Goal: Transaction & Acquisition: Obtain resource

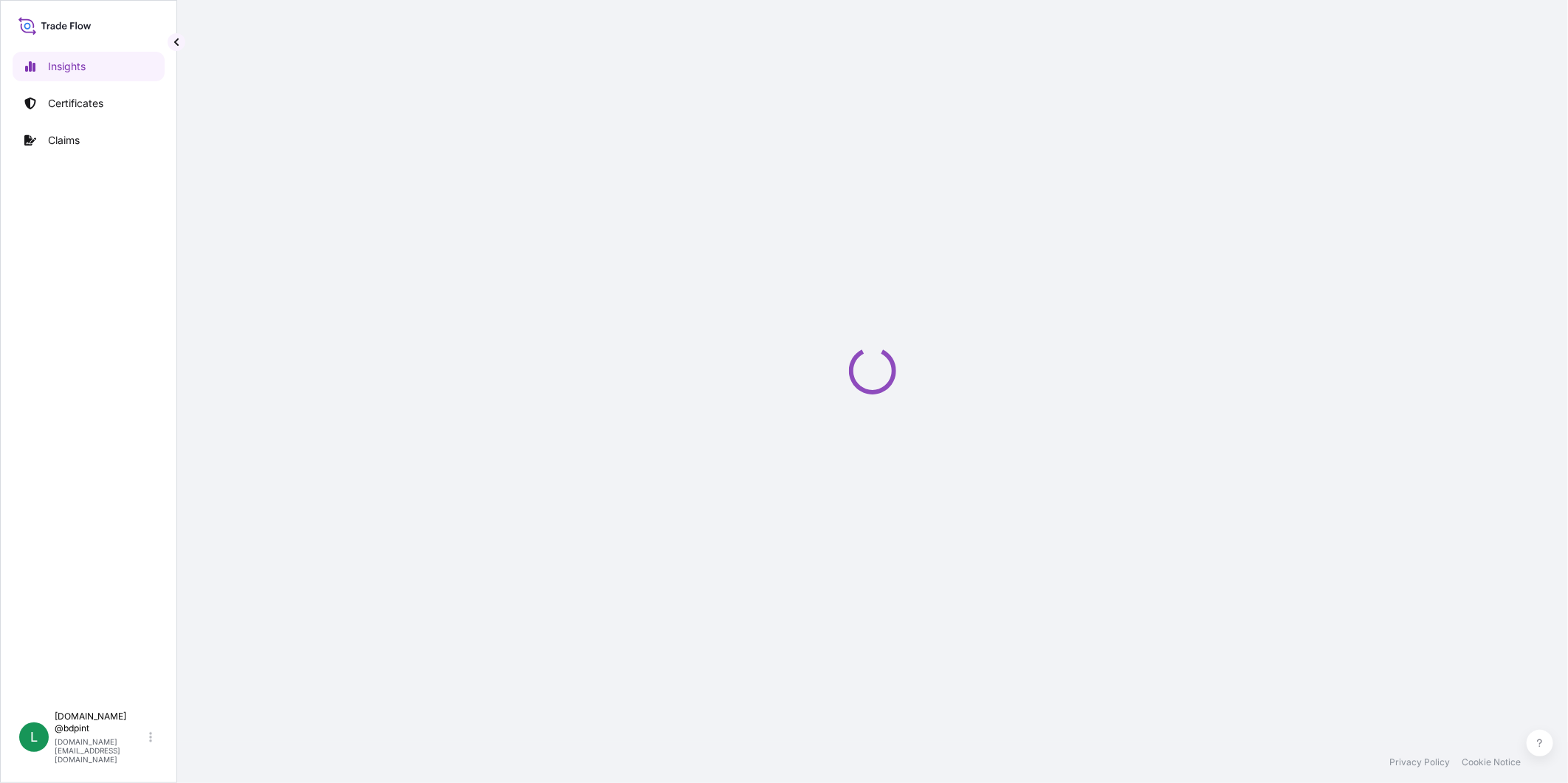
select select "2025"
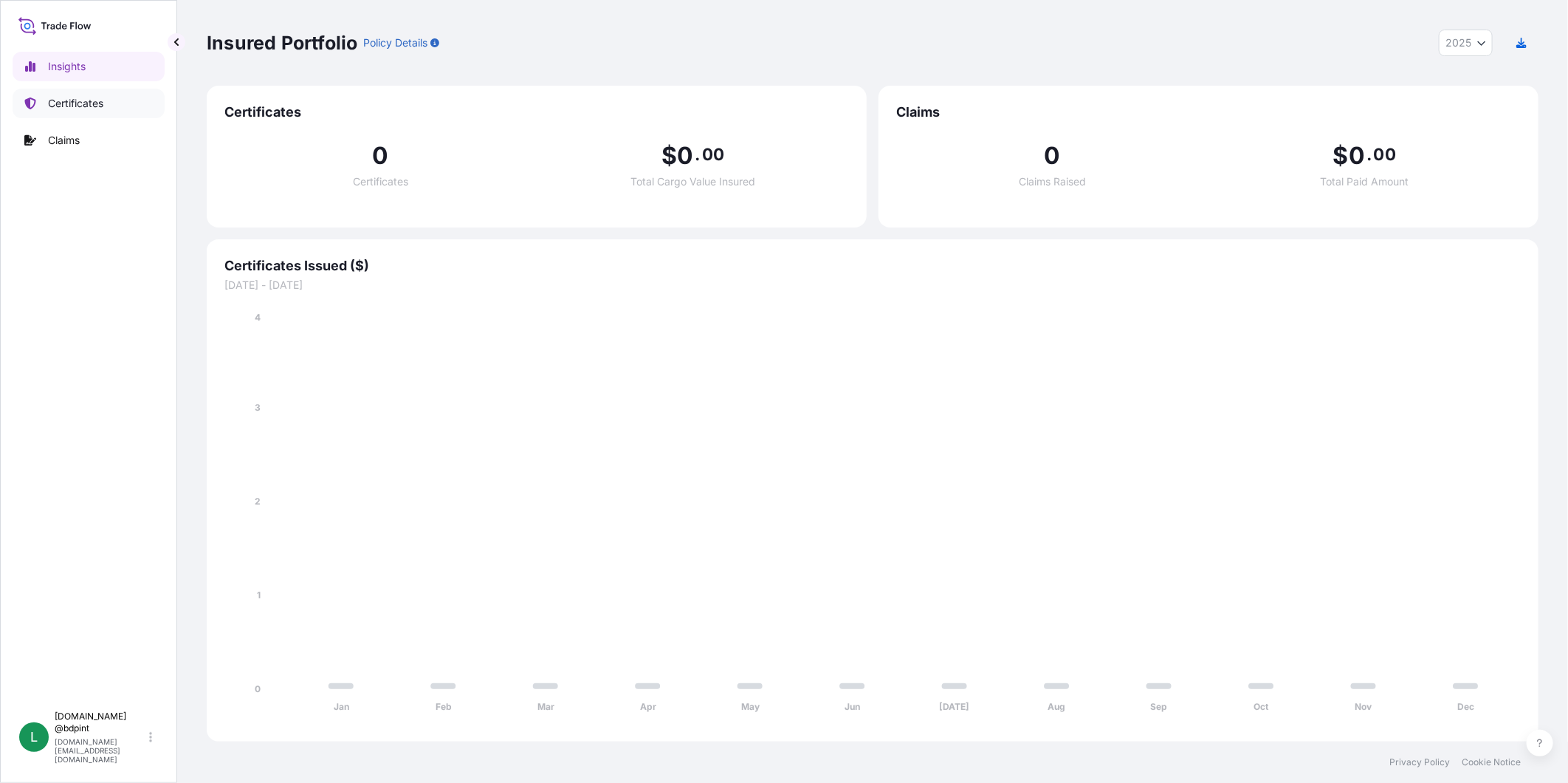
click at [40, 102] on link "Certificates" at bounding box center [89, 103] width 152 height 30
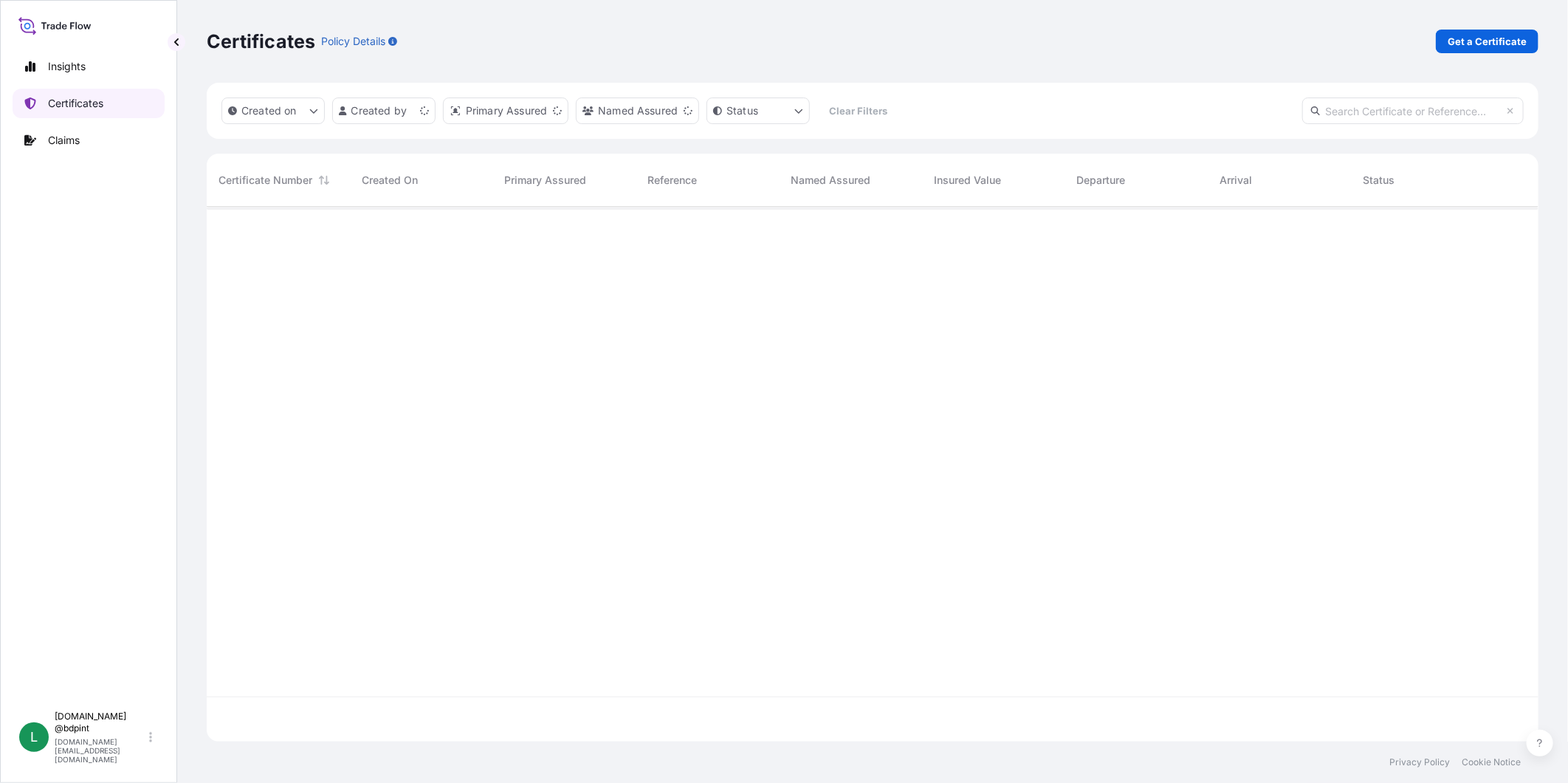
scroll to position [530, 1319]
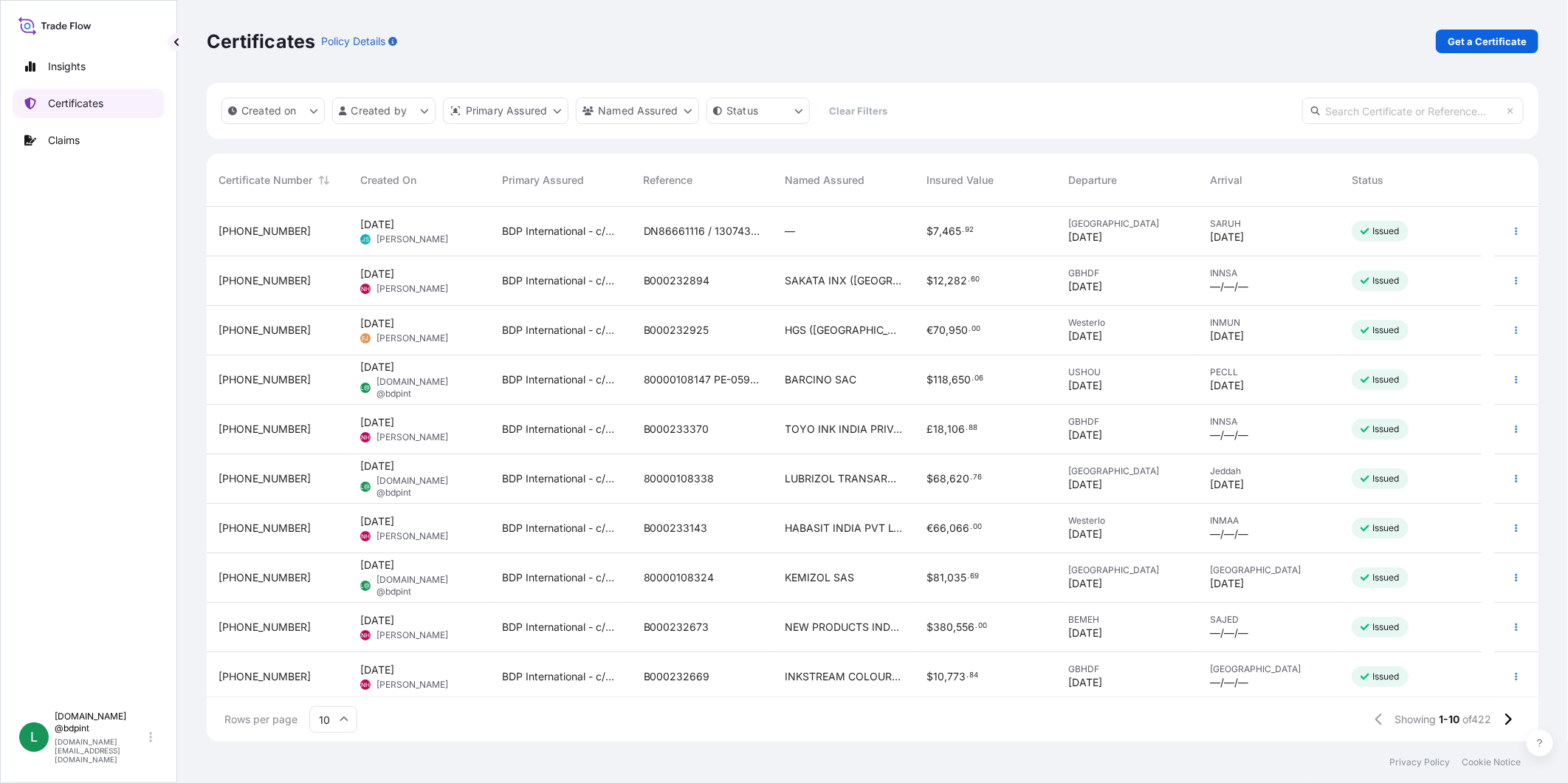
click at [78, 104] on p "Certificates" at bounding box center [75, 103] width 56 height 15
click at [1474, 41] on p "Get a Certificate" at bounding box center [1487, 41] width 79 height 15
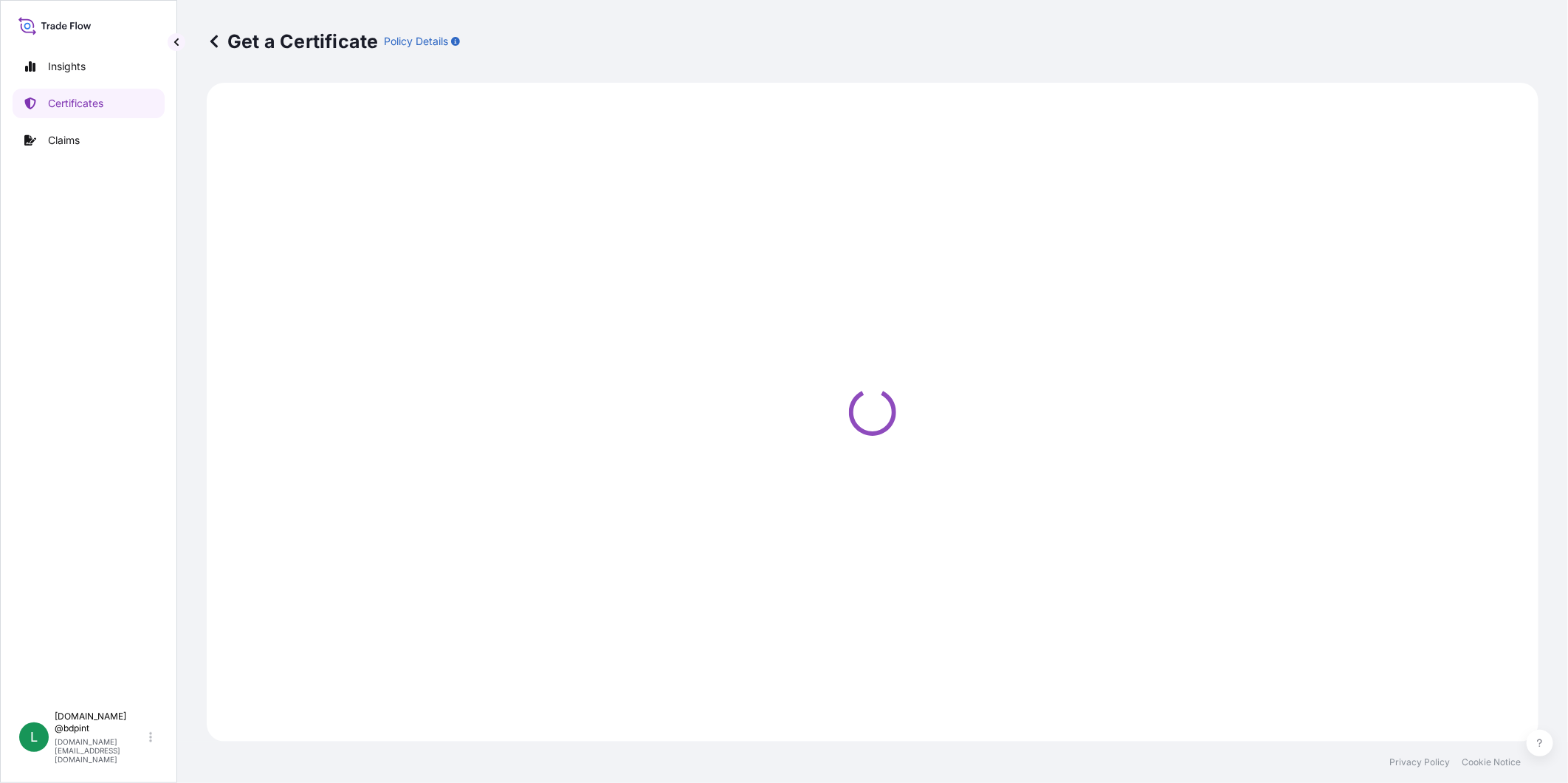
select select "Barge"
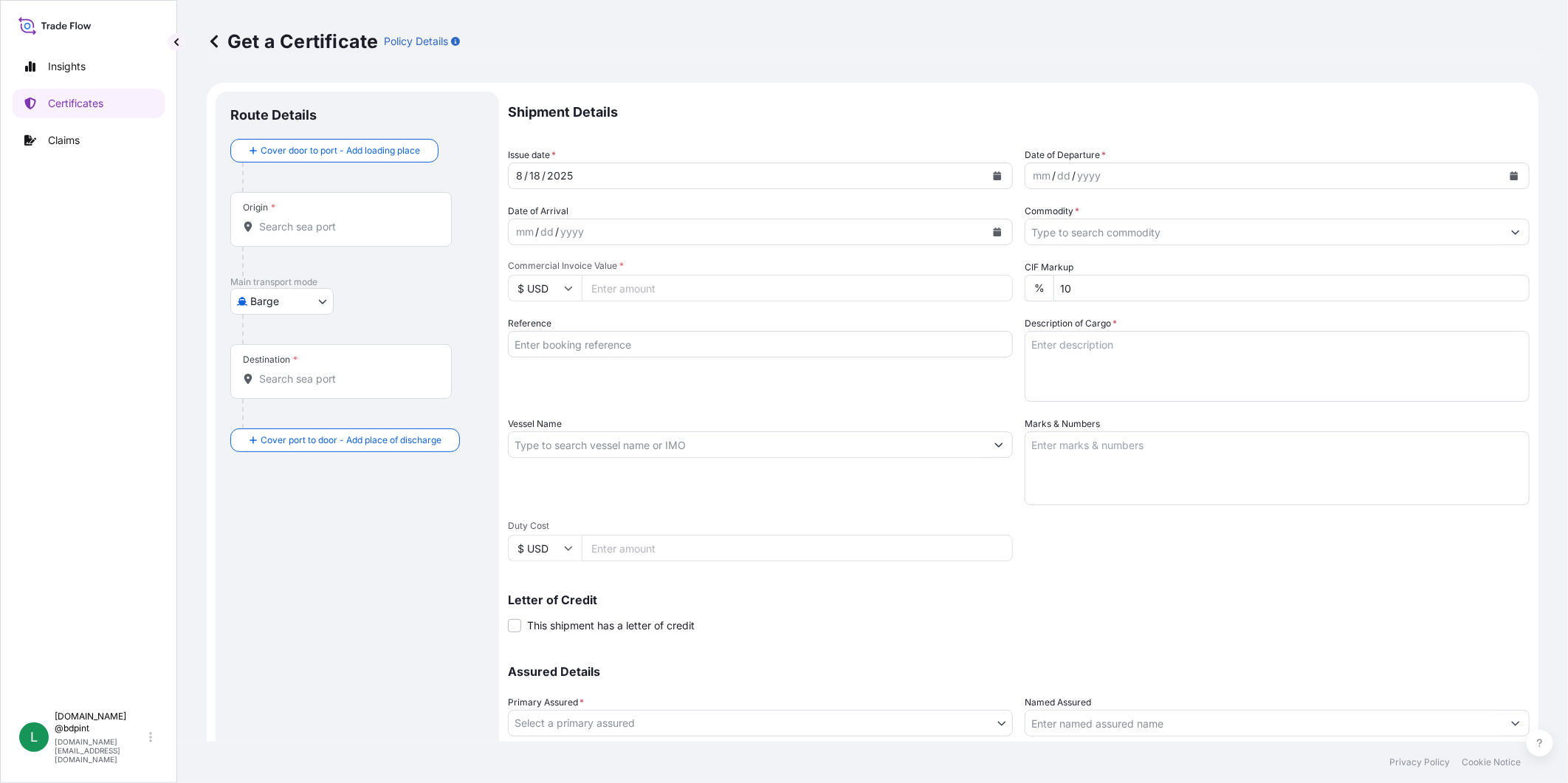
click at [995, 168] on button "Calendar" at bounding box center [998, 176] width 24 height 24
click at [615, 325] on div "13" at bounding box center [618, 327] width 26 height 26
click at [1502, 174] on button "Calendar" at bounding box center [1514, 176] width 24 height 24
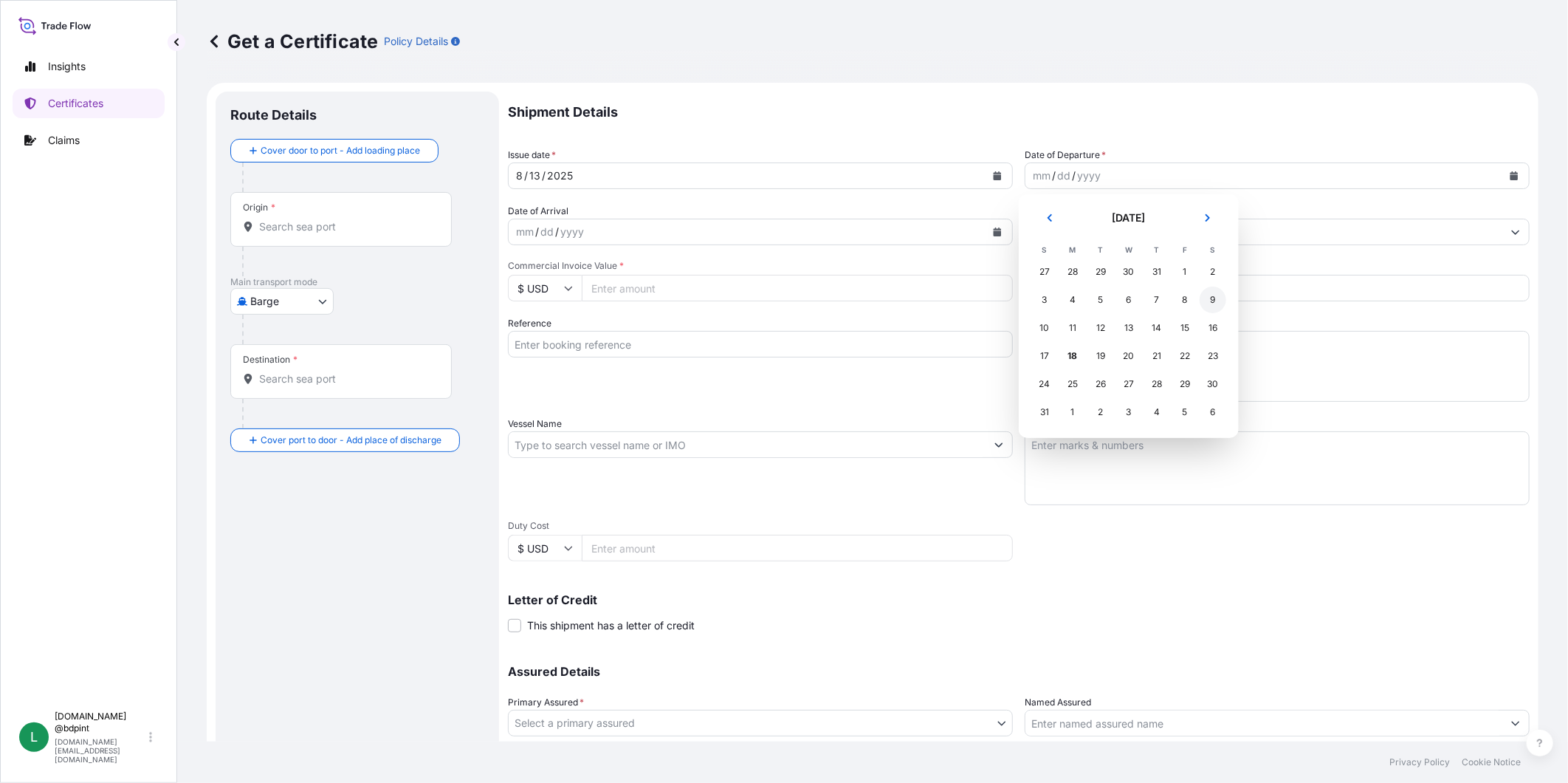
click at [1207, 301] on div "9" at bounding box center [1213, 299] width 26 height 26
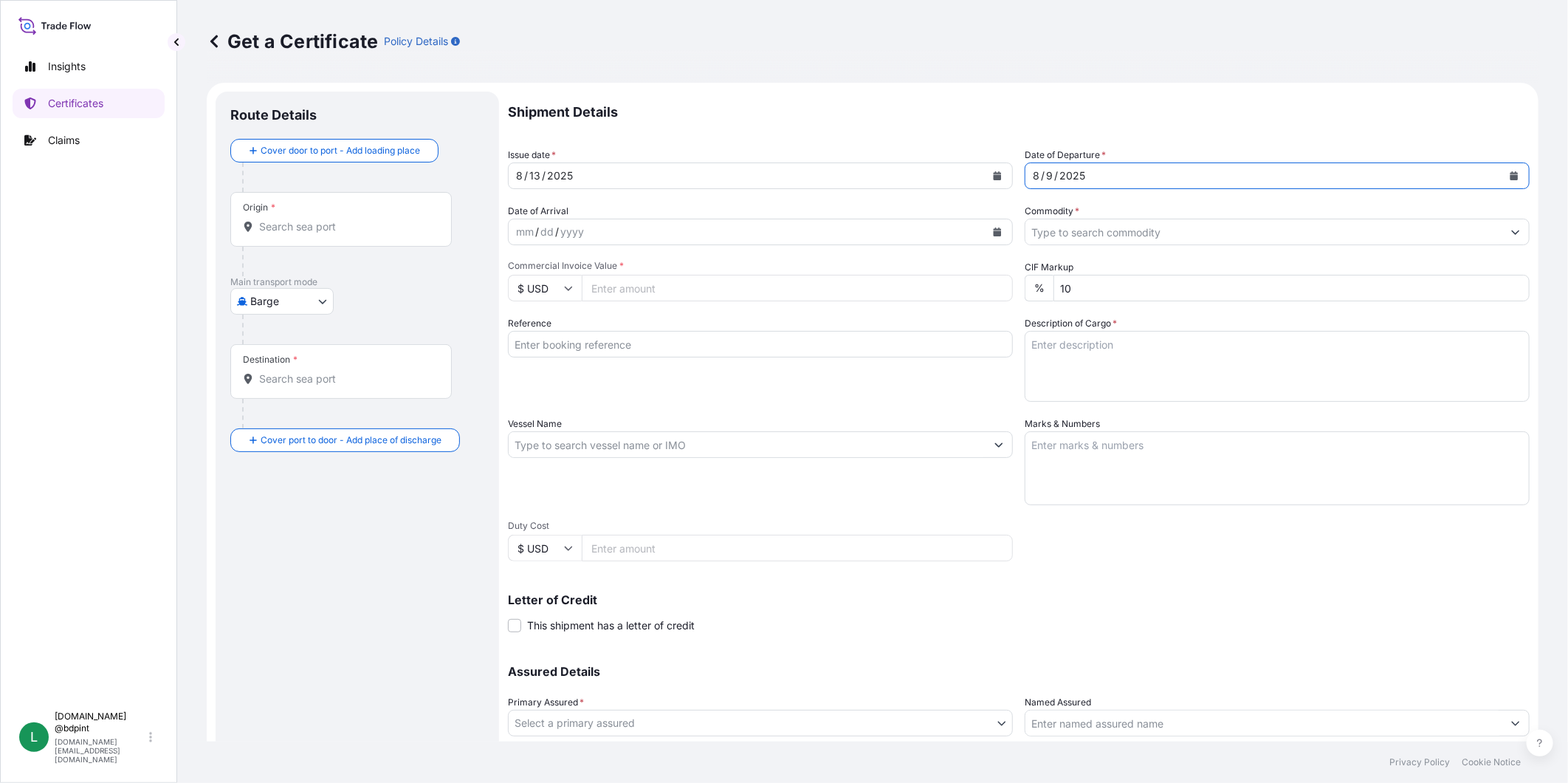
click at [993, 227] on icon "Calendar" at bounding box center [997, 232] width 9 height 9
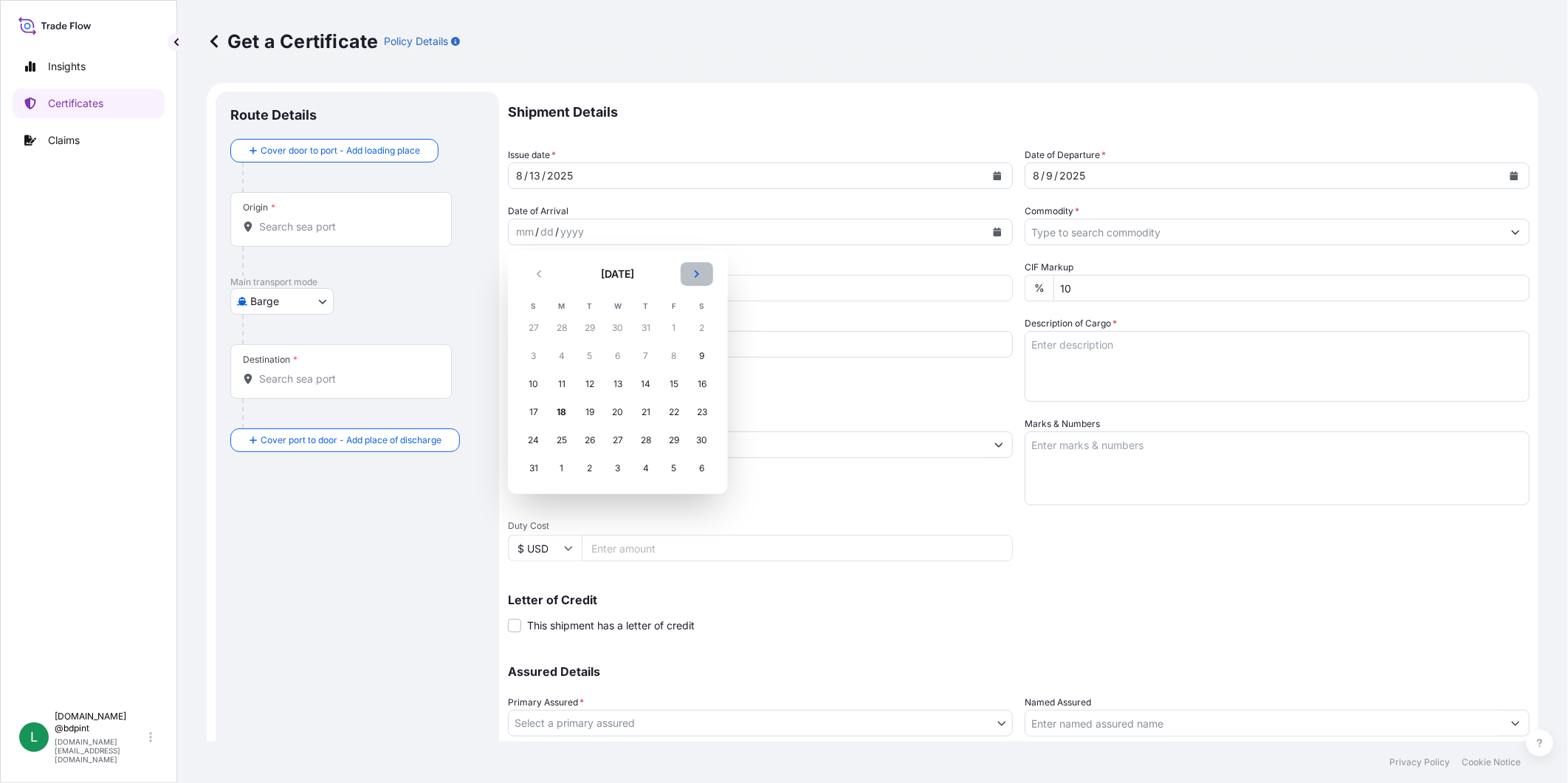
click at [702, 272] on button "Next" at bounding box center [697, 274] width 32 height 24
click at [670, 323] on div "5" at bounding box center [673, 327] width 26 height 26
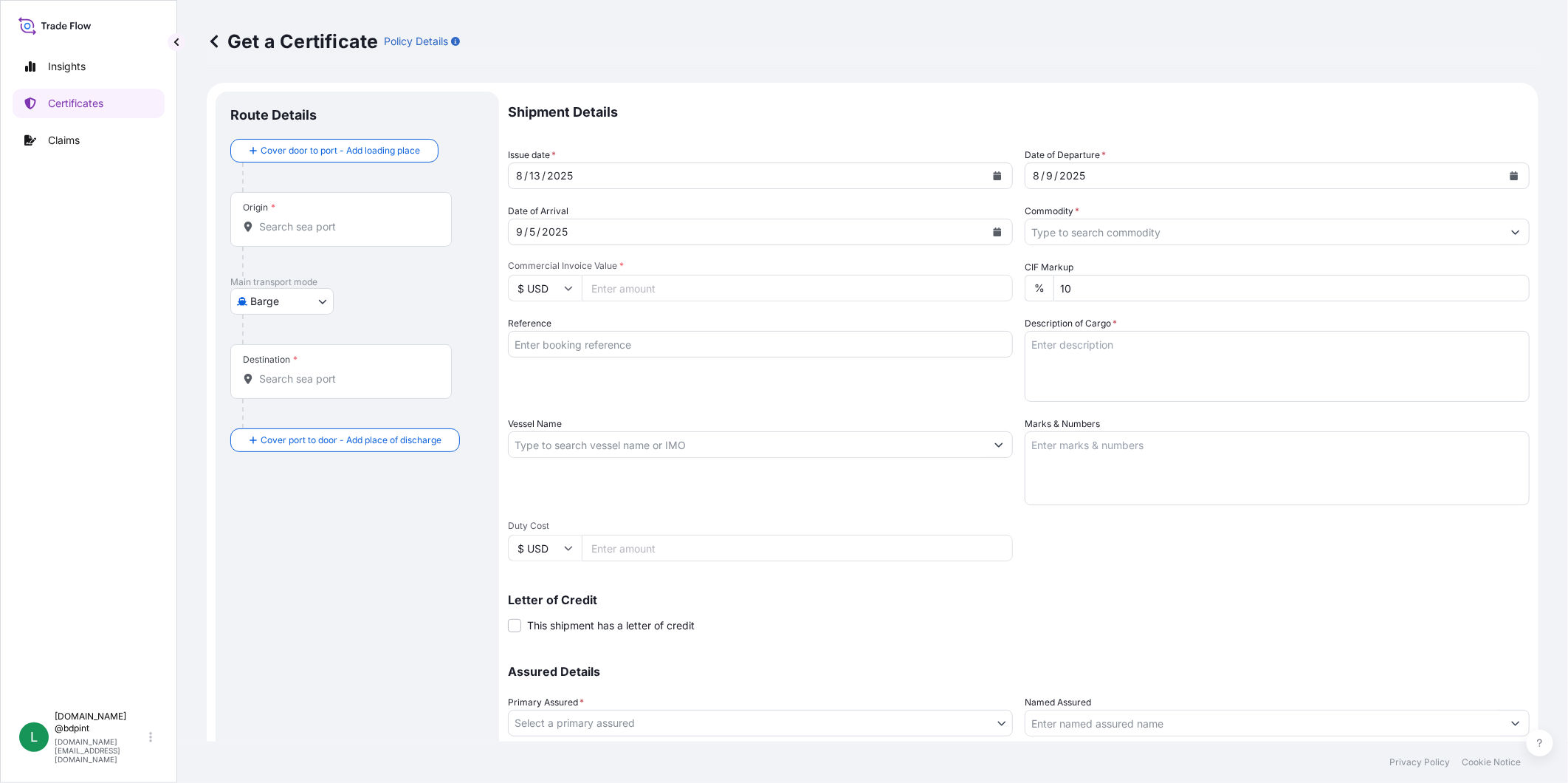
click at [649, 289] on input "Commercial Invoice Value *" at bounding box center [797, 287] width 432 height 26
type input "88693.68"
drag, startPoint x: 780, startPoint y: 345, endPoint x: 807, endPoint y: 433, distance: 92.0
click at [780, 345] on input "Reference" at bounding box center [760, 344] width 505 height 26
paste input "80000108378"
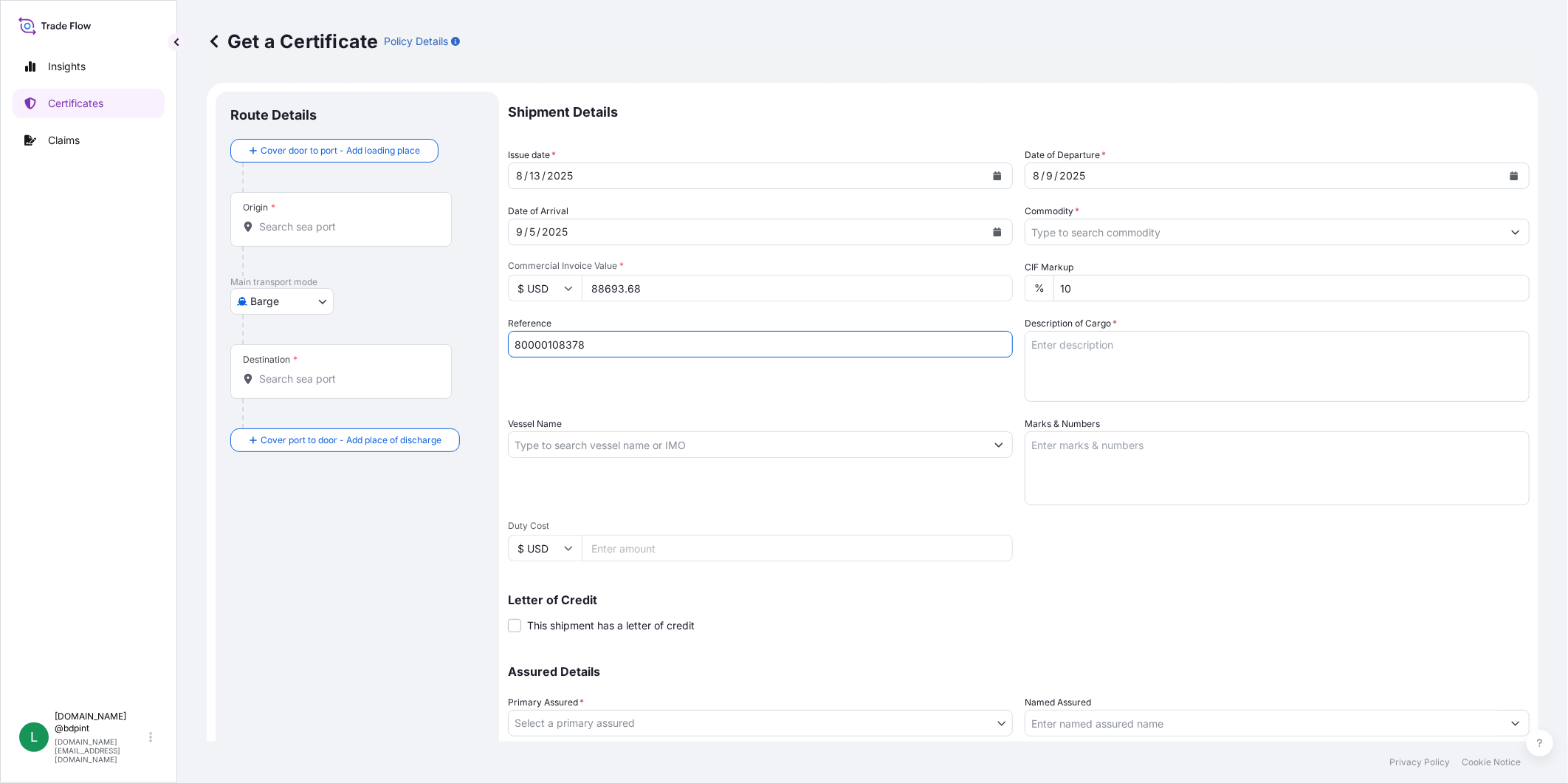
type input "80000108378"
click at [1224, 343] on textarea "Description of Cargo *" at bounding box center [1277, 366] width 505 height 71
paste textarea "LUBRICATING OIL ADDITIVES -- PLEASE ALLOW 30 FREE DAYS AT DESTINATION -- DECLAR…"
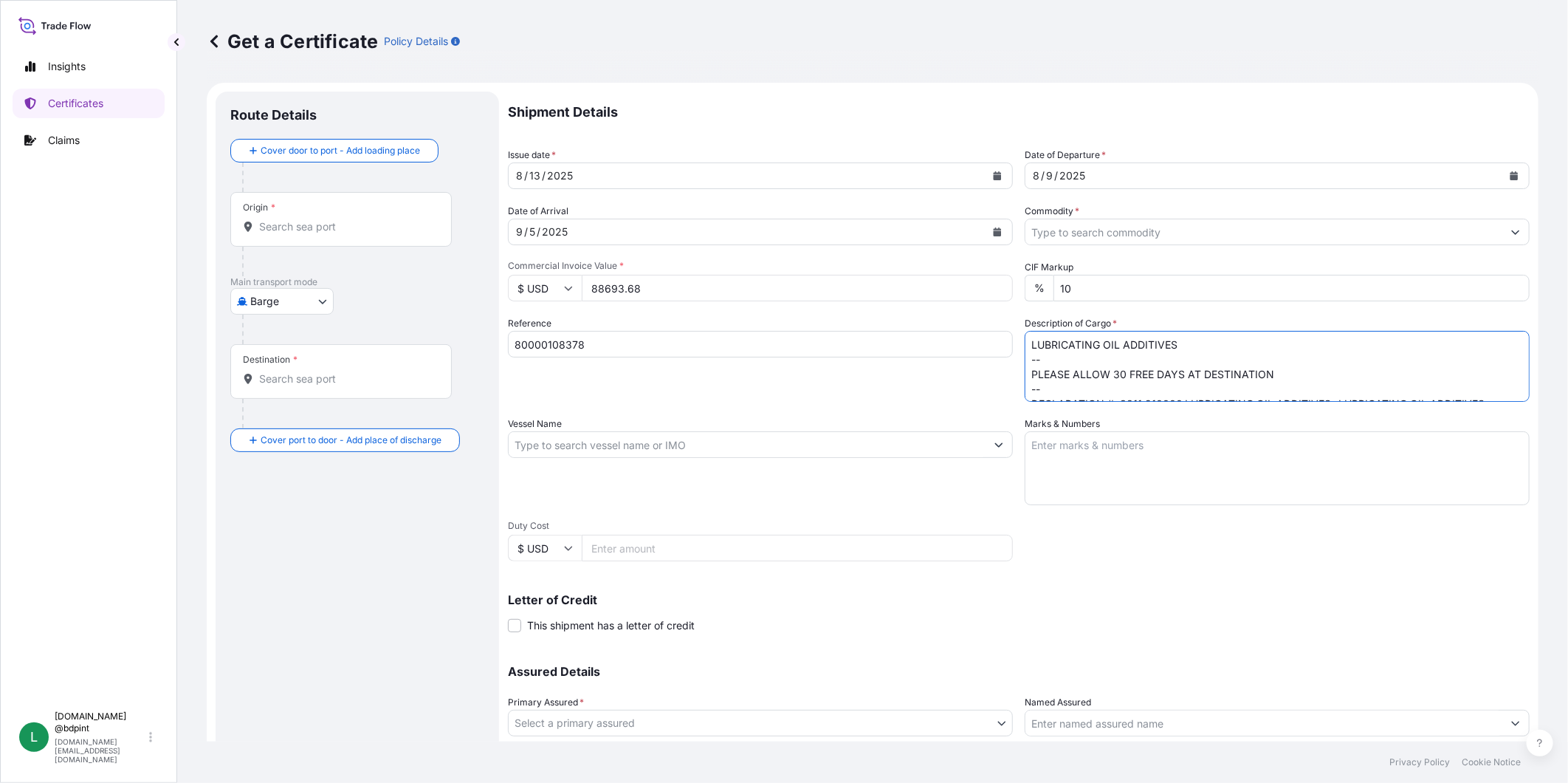
scroll to position [142, 0]
paste textarea "LUBRICATING OIL ADDITIVES BULK UNPACKED LOADED INTO 1 20' TANK CONTAINER BAR 016"
type textarea "LUBRICATING OIL ADDITIVES -- PLEASE ALLOW 30 FREE DAYS AT DESTINATION -- DECLAR…"
click at [711, 444] on input "Vessel Name" at bounding box center [747, 444] width 477 height 26
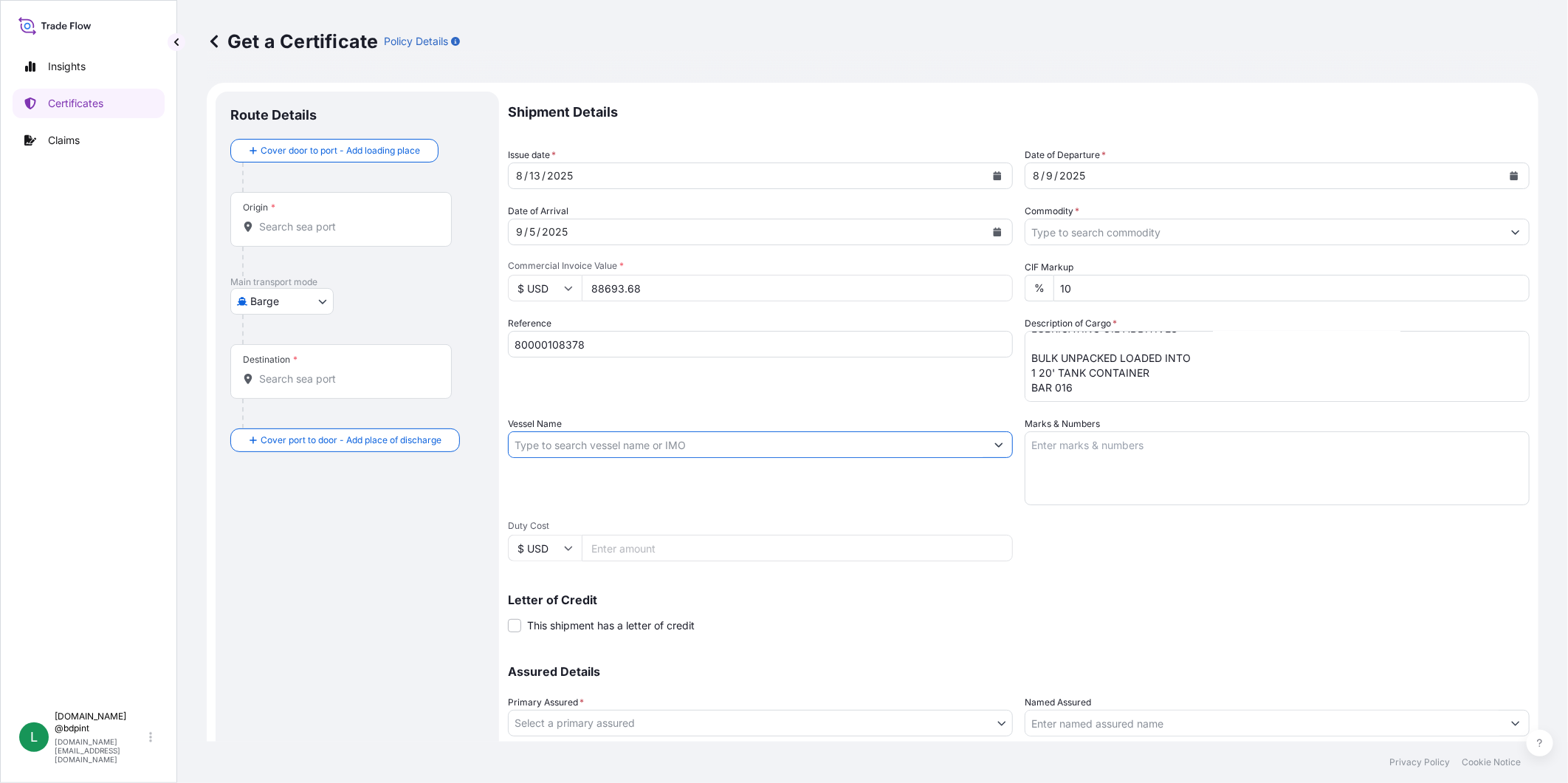
paste input "MAIPO"
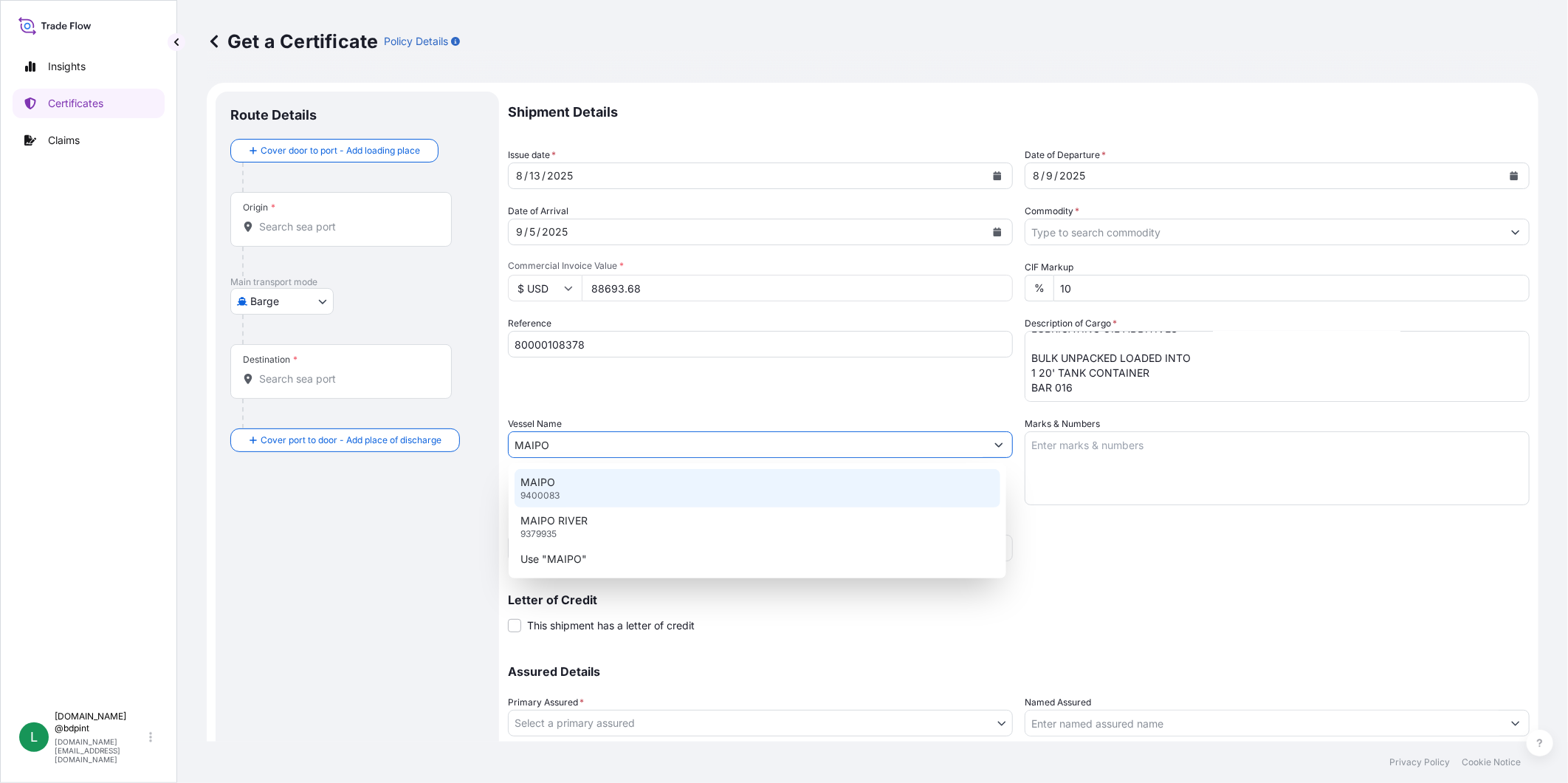
click at [606, 484] on div "MAIPO 9400083" at bounding box center [757, 488] width 486 height 38
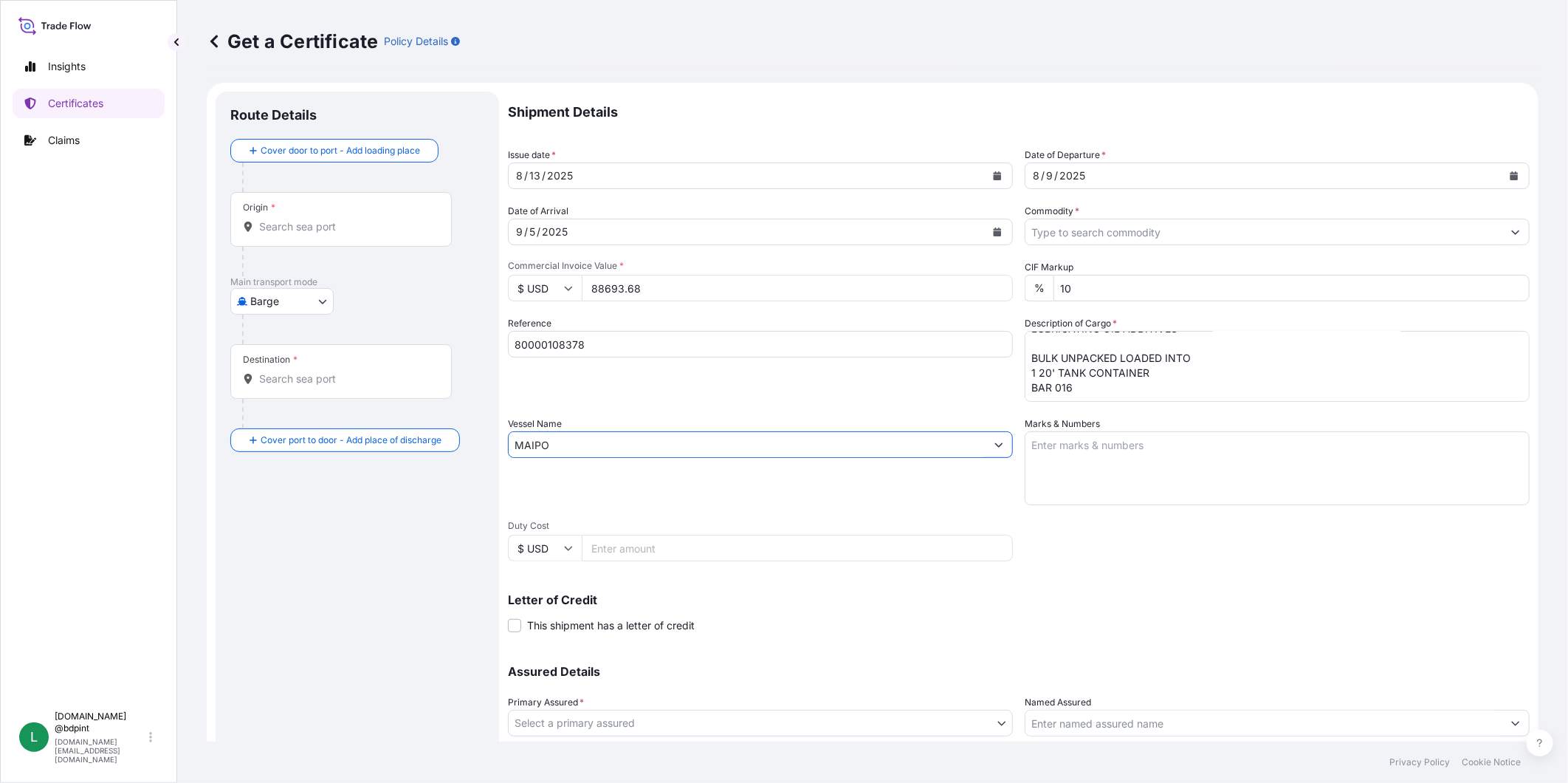
type input "MAIPO"
click at [1137, 464] on textarea "Marks & Numbers" at bounding box center [1277, 468] width 505 height 74
paste textarea "CONSIGNEE CONSIGNEE ORDER REFERENCE NUMBER SHIPPER ORDER NUMBER (LZ ORDER NUMBE…"
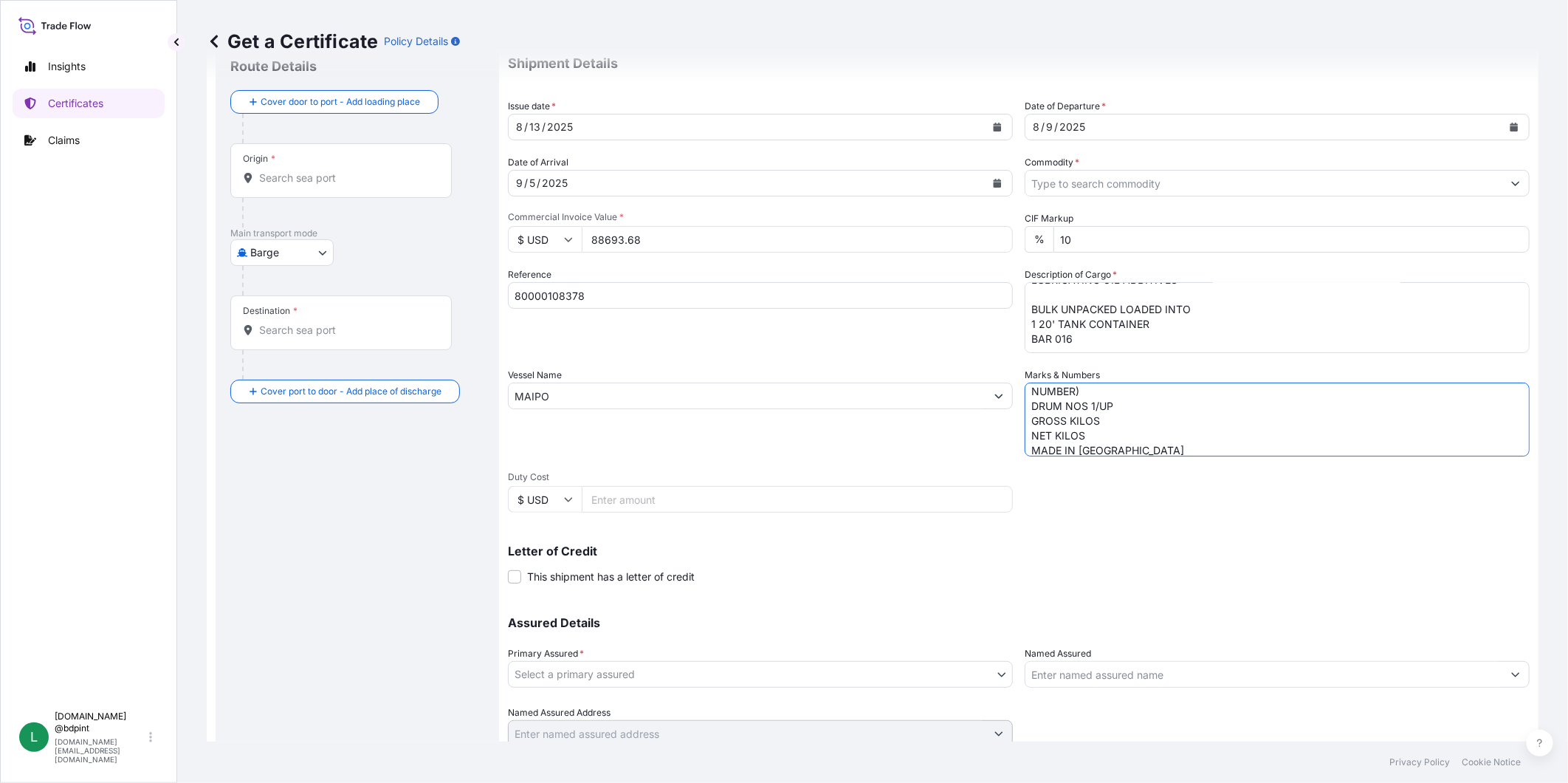
scroll to position [103, 0]
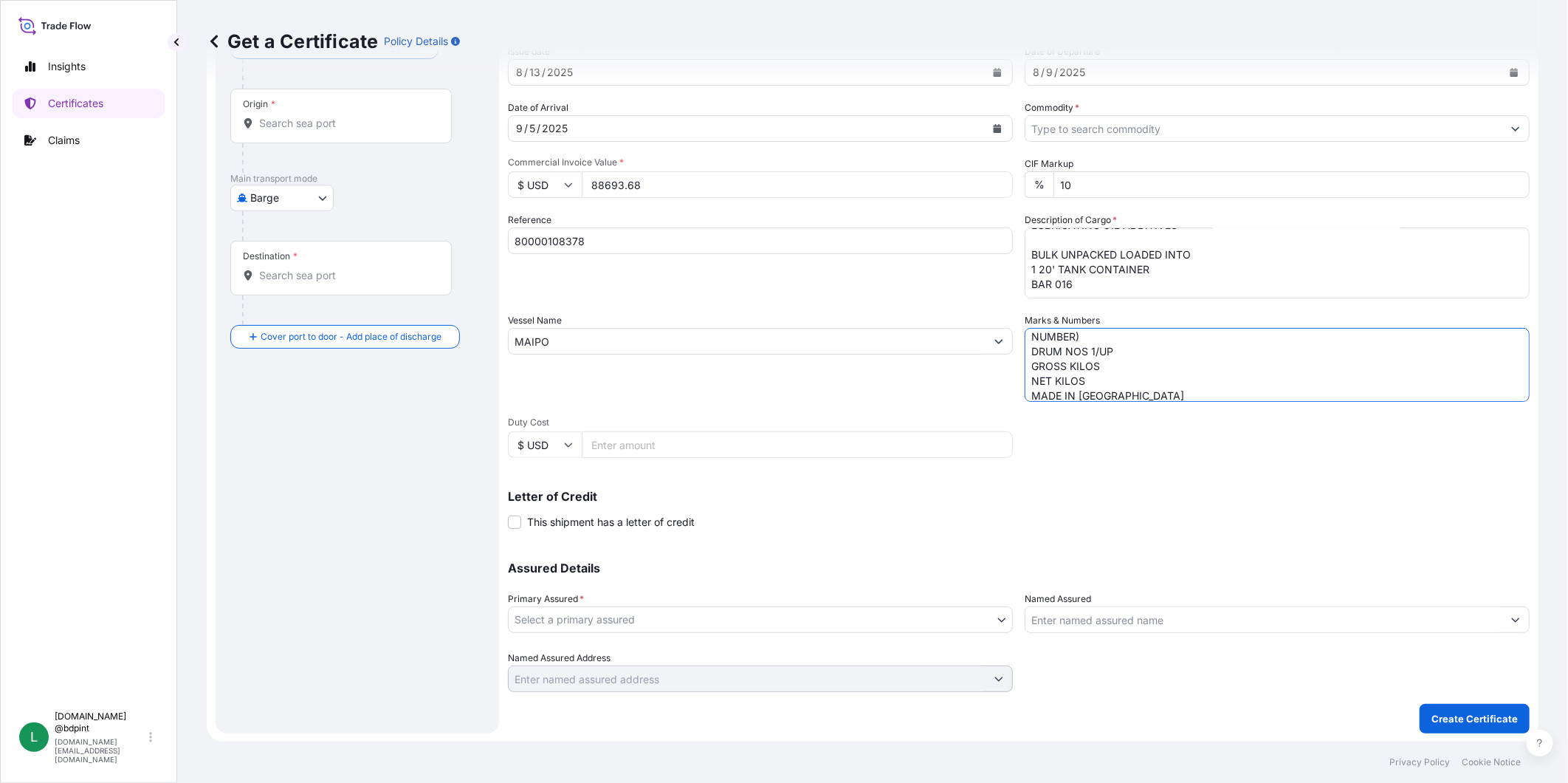
type textarea "CONSIGNEE CONSIGNEE ORDER REFERENCE NUMBER SHIPPER ORDER NUMBER (LZ ORDER NUMBE…"
click at [631, 626] on body "3 options available. Insights Certificates Claims L [DOMAIN_NAME] @bdpint [DOMA…" at bounding box center [784, 392] width 1568 height 783
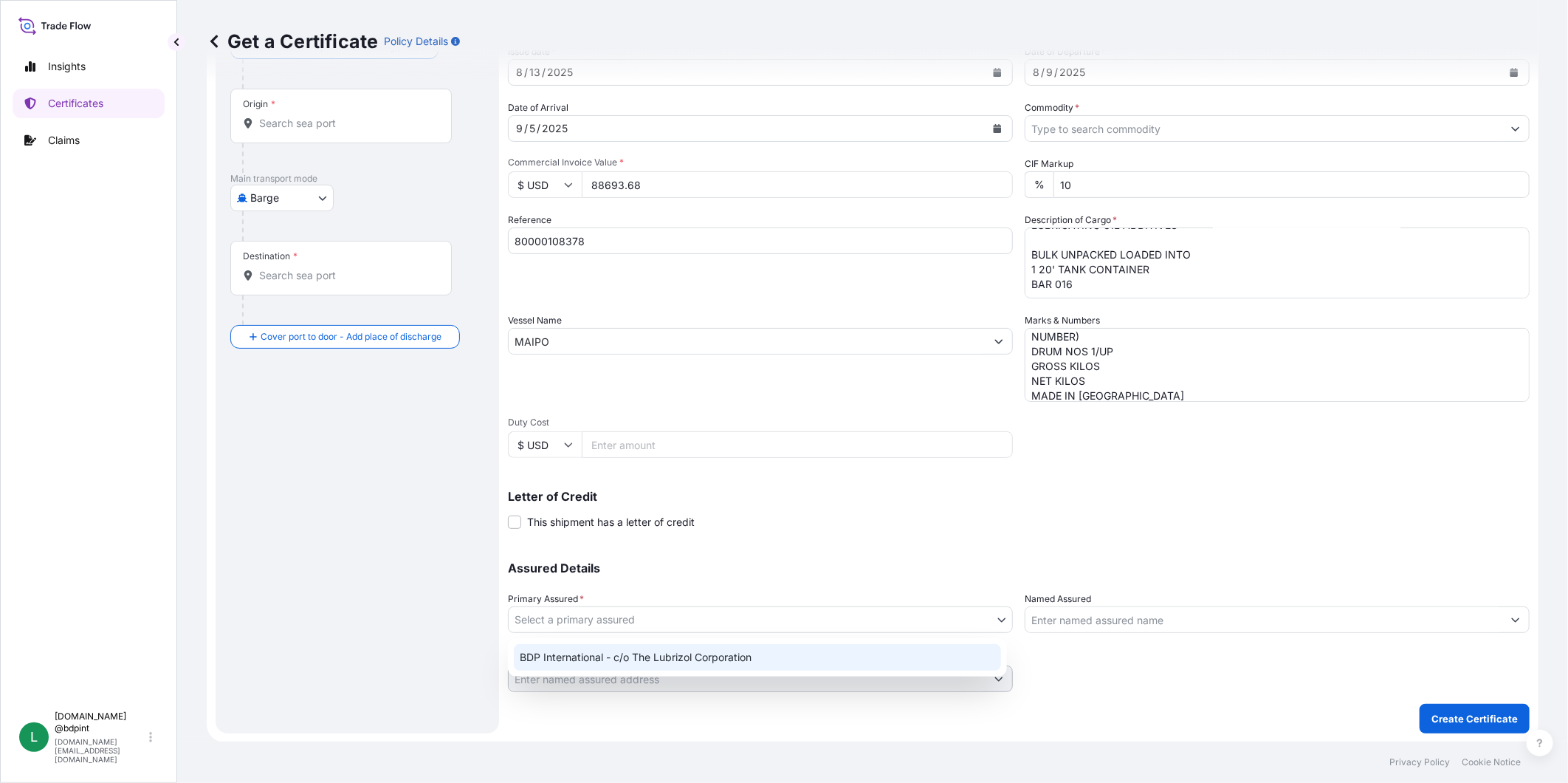
click at [631, 645] on div "BDP International - c/o The Lubrizol Corporation" at bounding box center [757, 656] width 487 height 26
select select "31972"
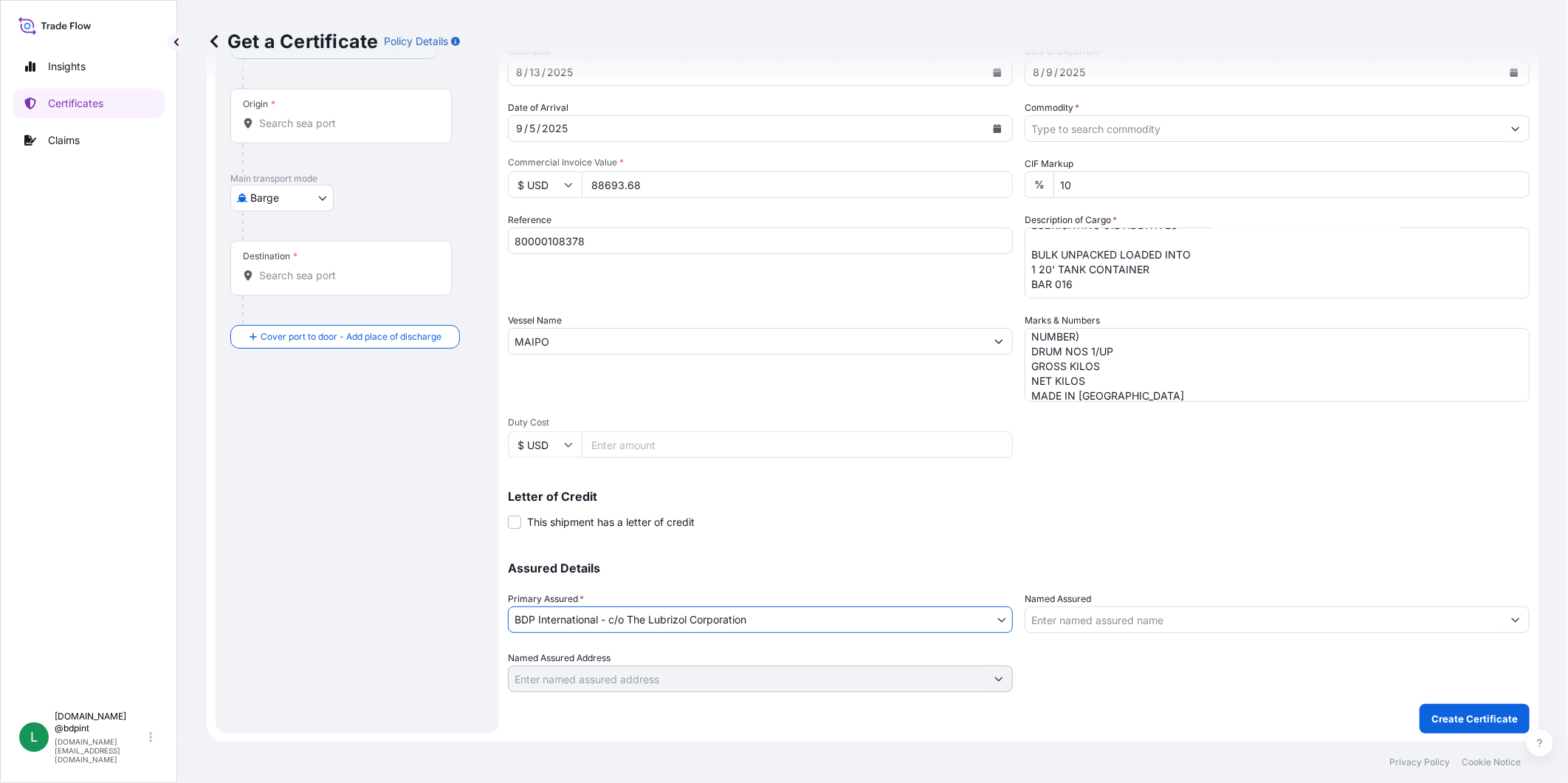
click at [1158, 623] on input "Named Assured" at bounding box center [1264, 619] width 477 height 26
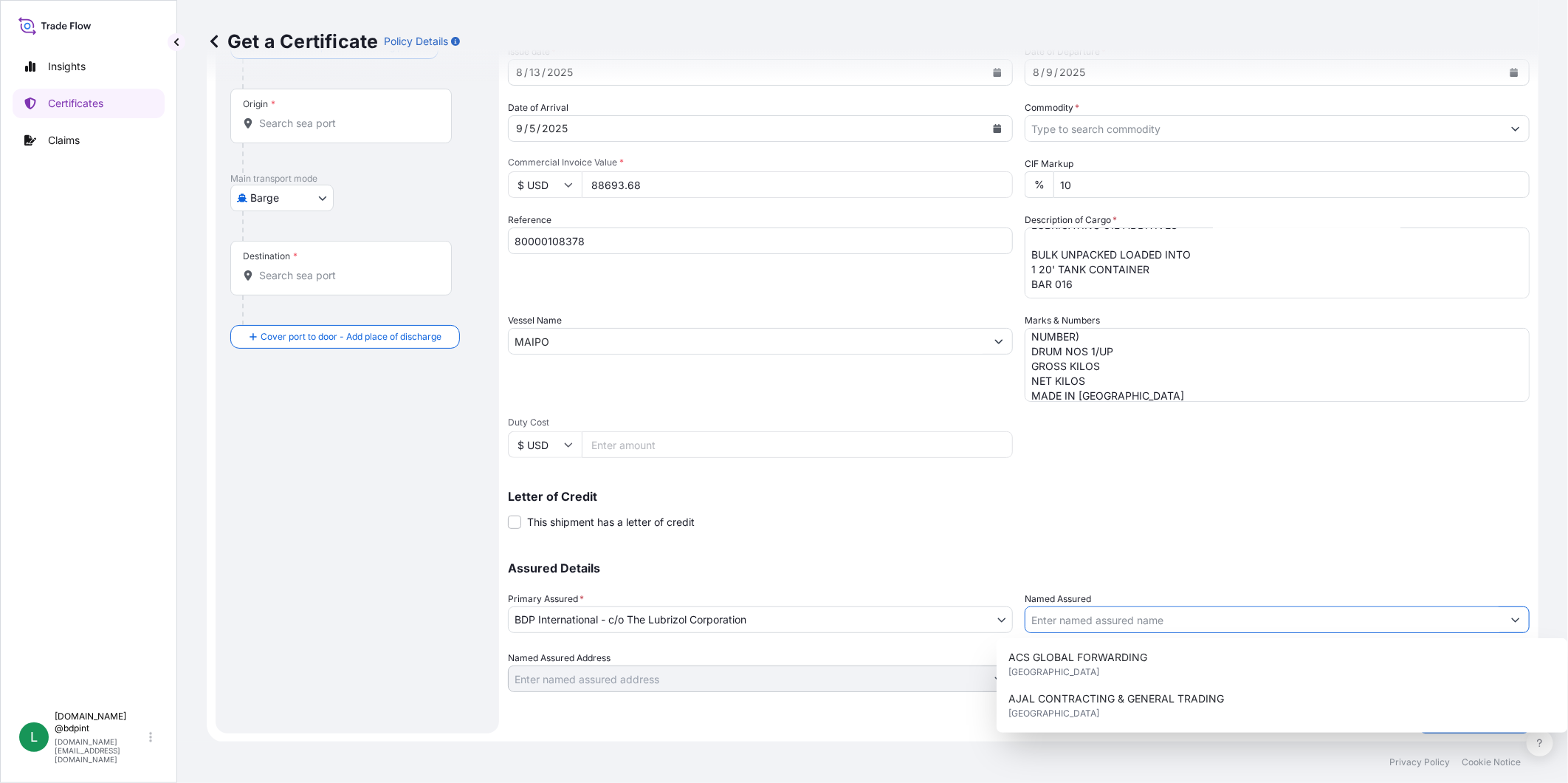
paste input "BARCINO SAC"
type input "BARCINO SAC"
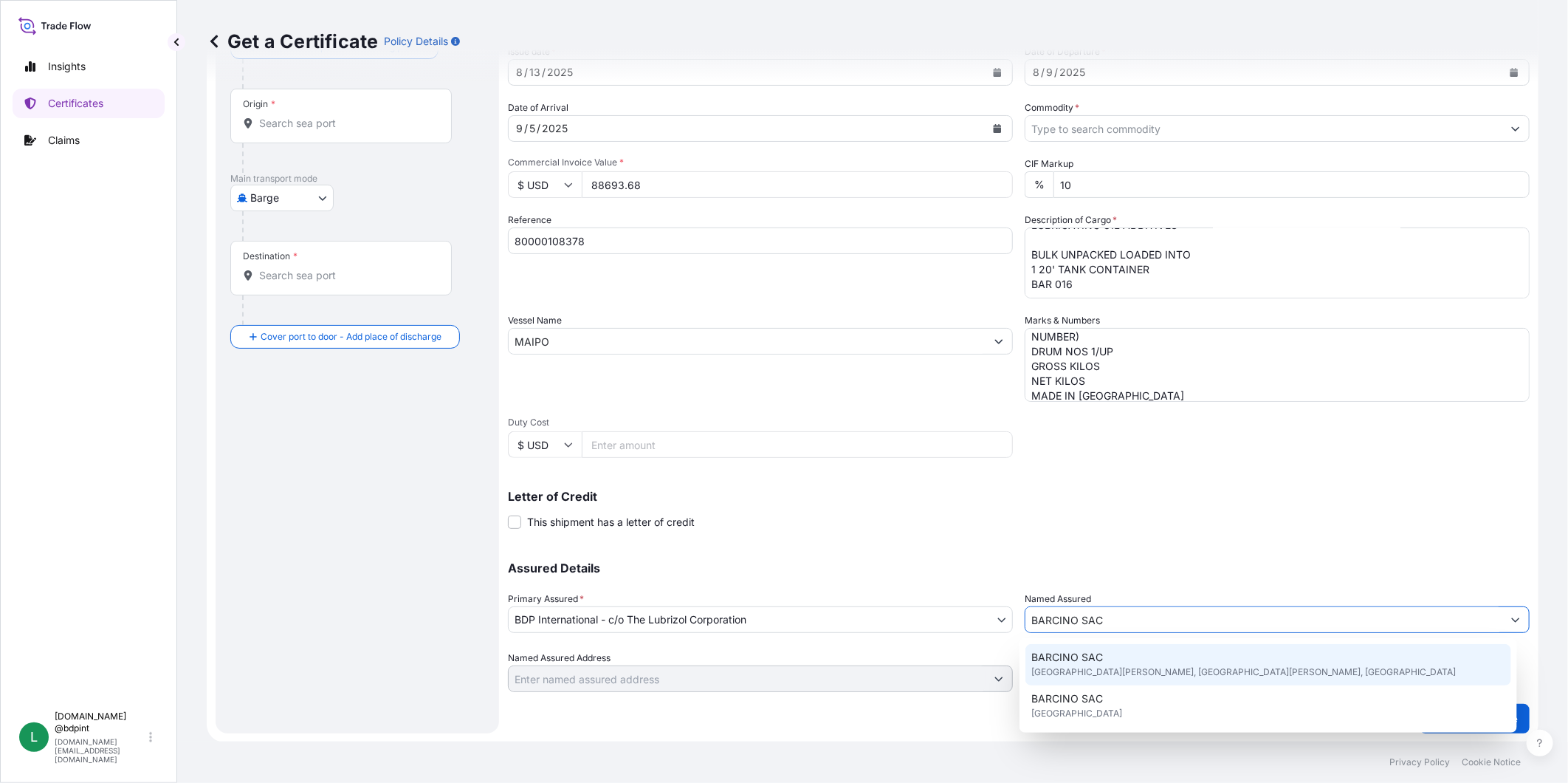
click at [1157, 667] on div "BARCINO SAC [GEOGRAPHIC_DATA][PERSON_NAME], [GEOGRAPHIC_DATA][PERSON_NAME], [GE…" at bounding box center [1268, 664] width 486 height 41
type input "[GEOGRAPHIC_DATA][PERSON_NAME], [GEOGRAPHIC_DATA]"
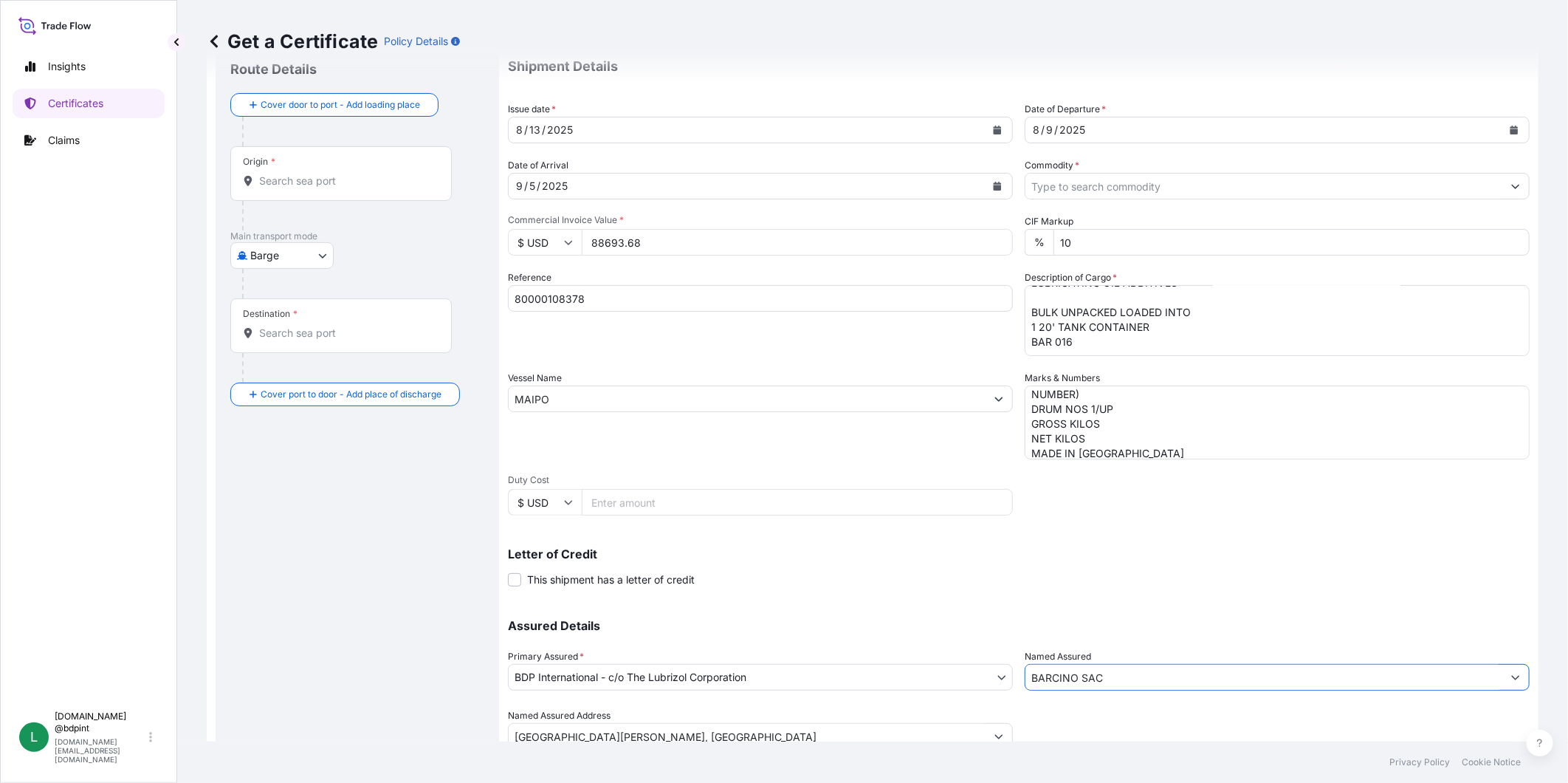
scroll to position [0, 0]
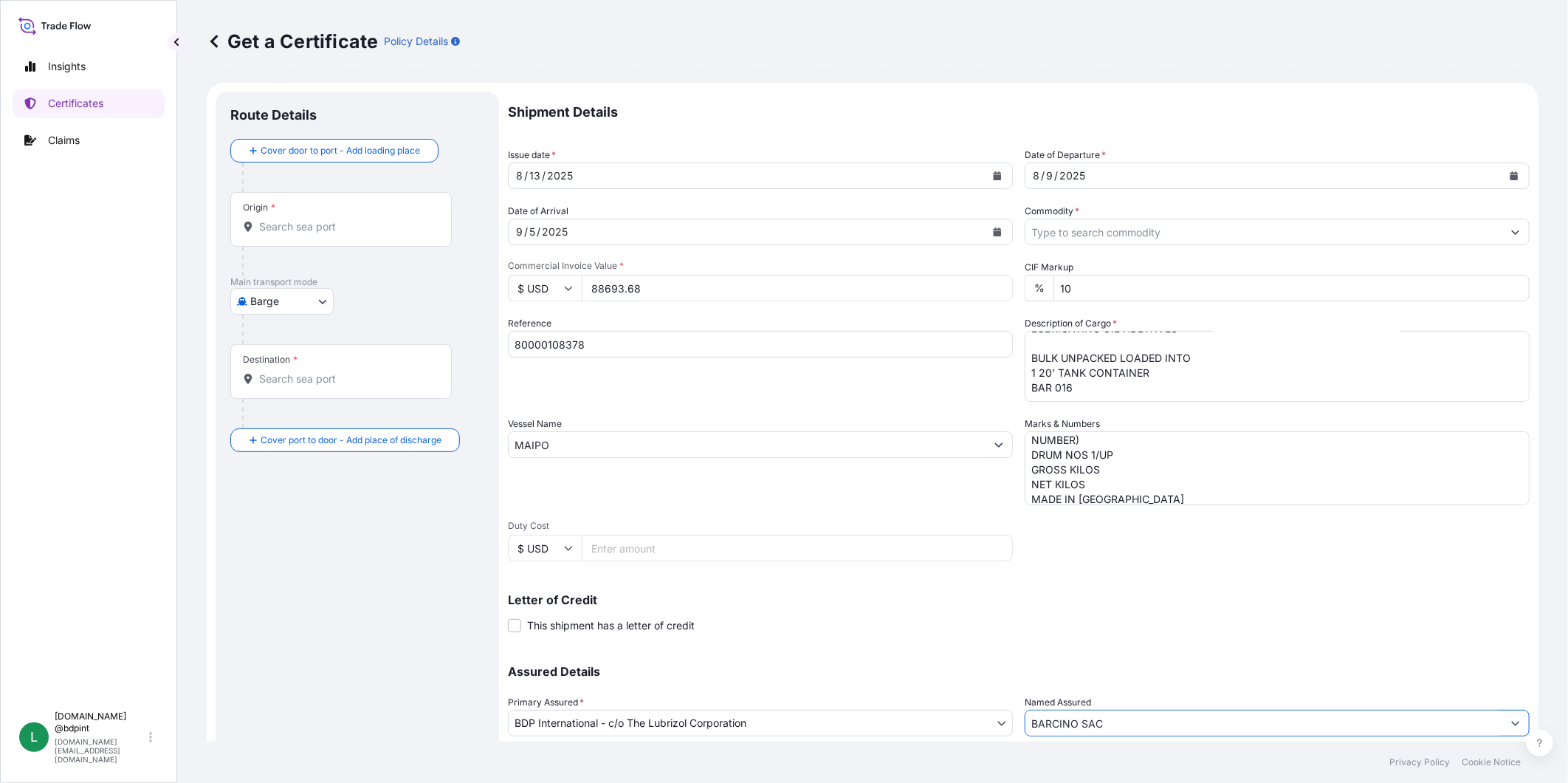
type input "BARCINO SAC"
click at [313, 292] on body "15 options available. 0 options available. 15 options available. Insights Certi…" at bounding box center [784, 392] width 1568 height 783
click at [293, 415] on span "Ocean Vessel" at bounding box center [291, 419] width 66 height 15
select select "Ocean Vessel"
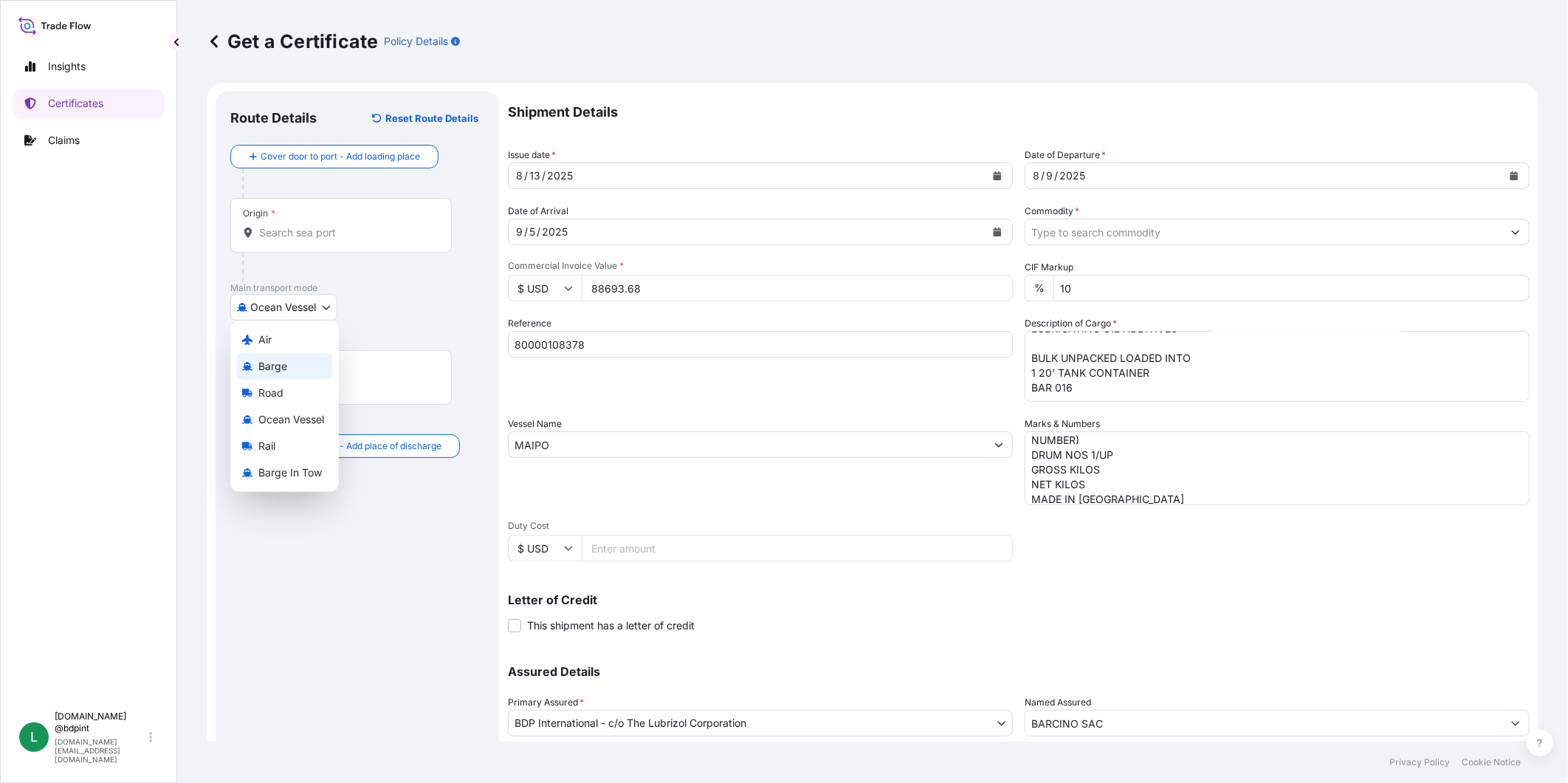
click at [294, 219] on div "Origin *" at bounding box center [341, 226] width 221 height 55
click at [294, 226] on input "Origin *" at bounding box center [346, 233] width 174 height 15
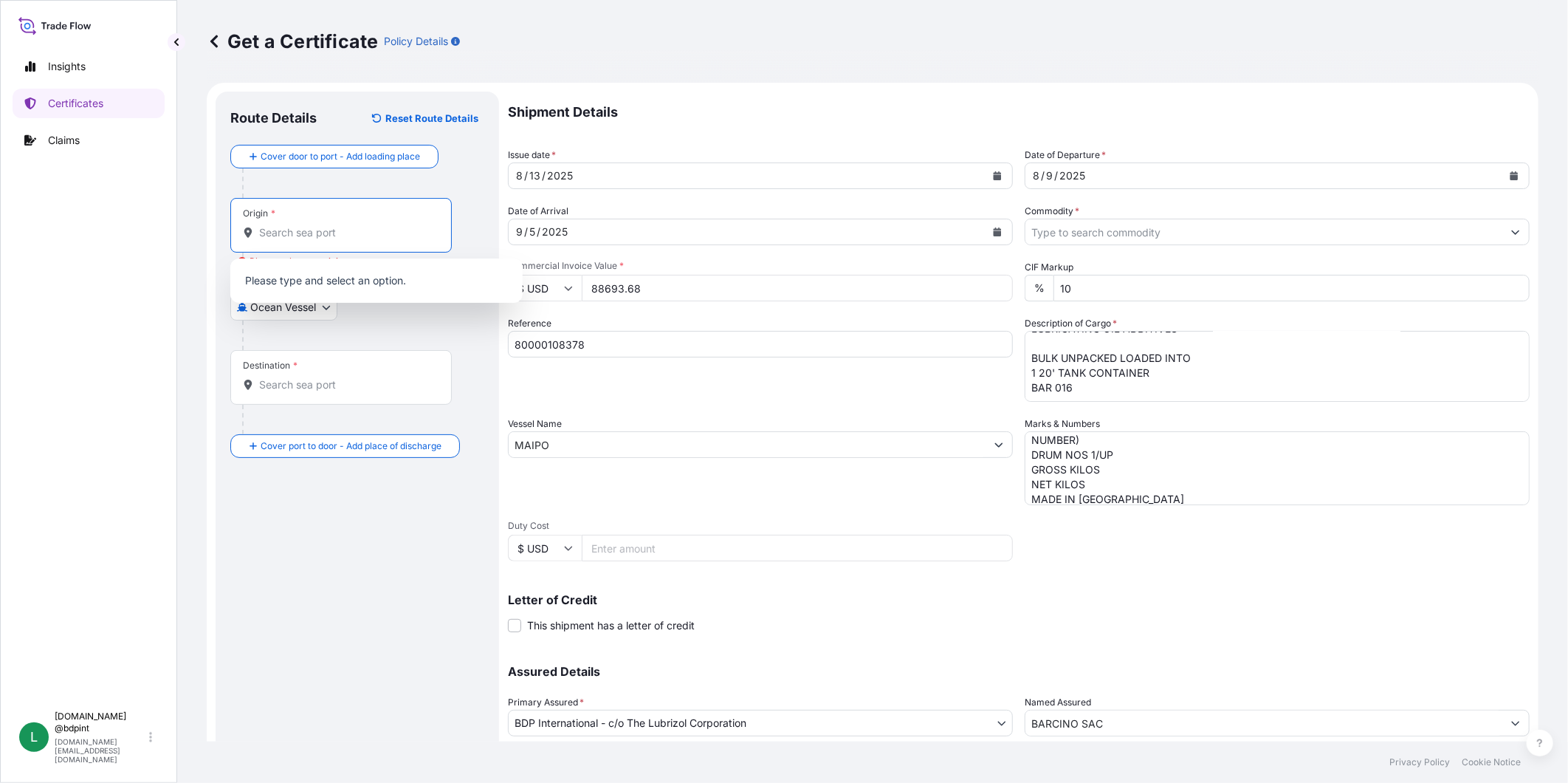
click at [349, 231] on input "Origin * Please select an origin" at bounding box center [346, 233] width 174 height 15
paste input "[GEOGRAPHIC_DATA], [GEOGRAPHIC_DATA]"
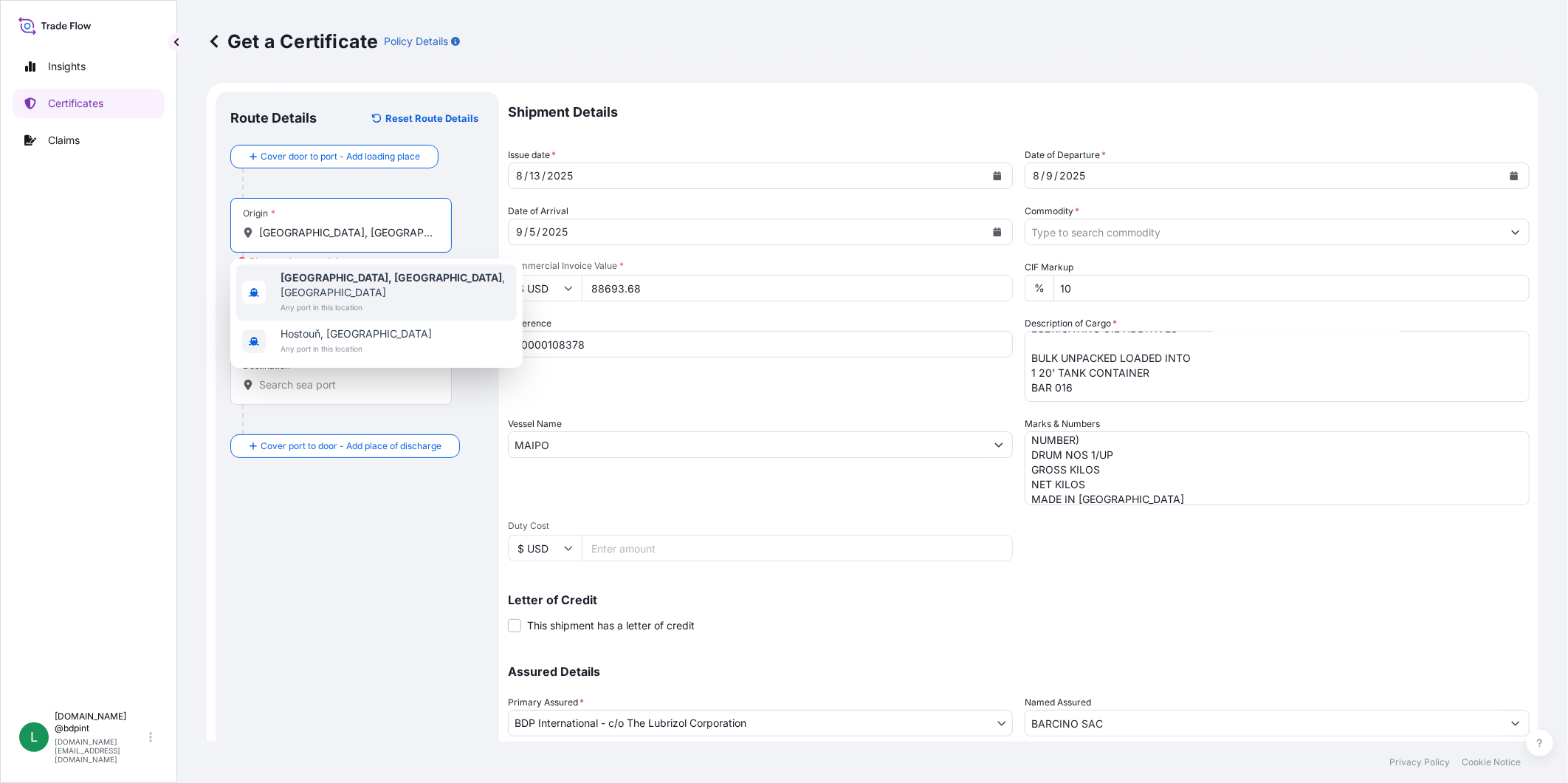
click at [330, 277] on b "[GEOGRAPHIC_DATA], [GEOGRAPHIC_DATA]" at bounding box center [391, 277] width 221 height 13
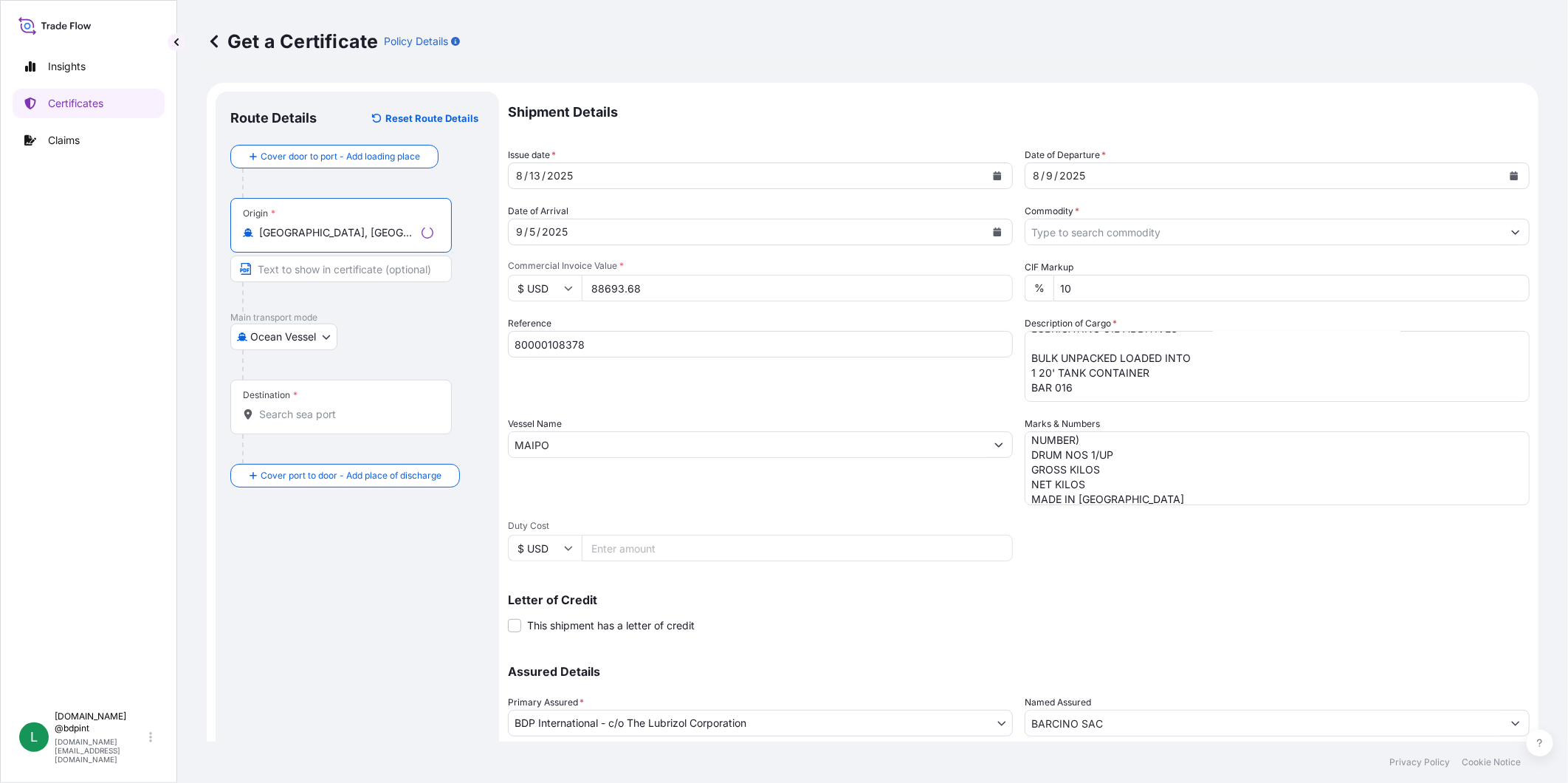
type input "[GEOGRAPHIC_DATA], [GEOGRAPHIC_DATA], [GEOGRAPHIC_DATA]"
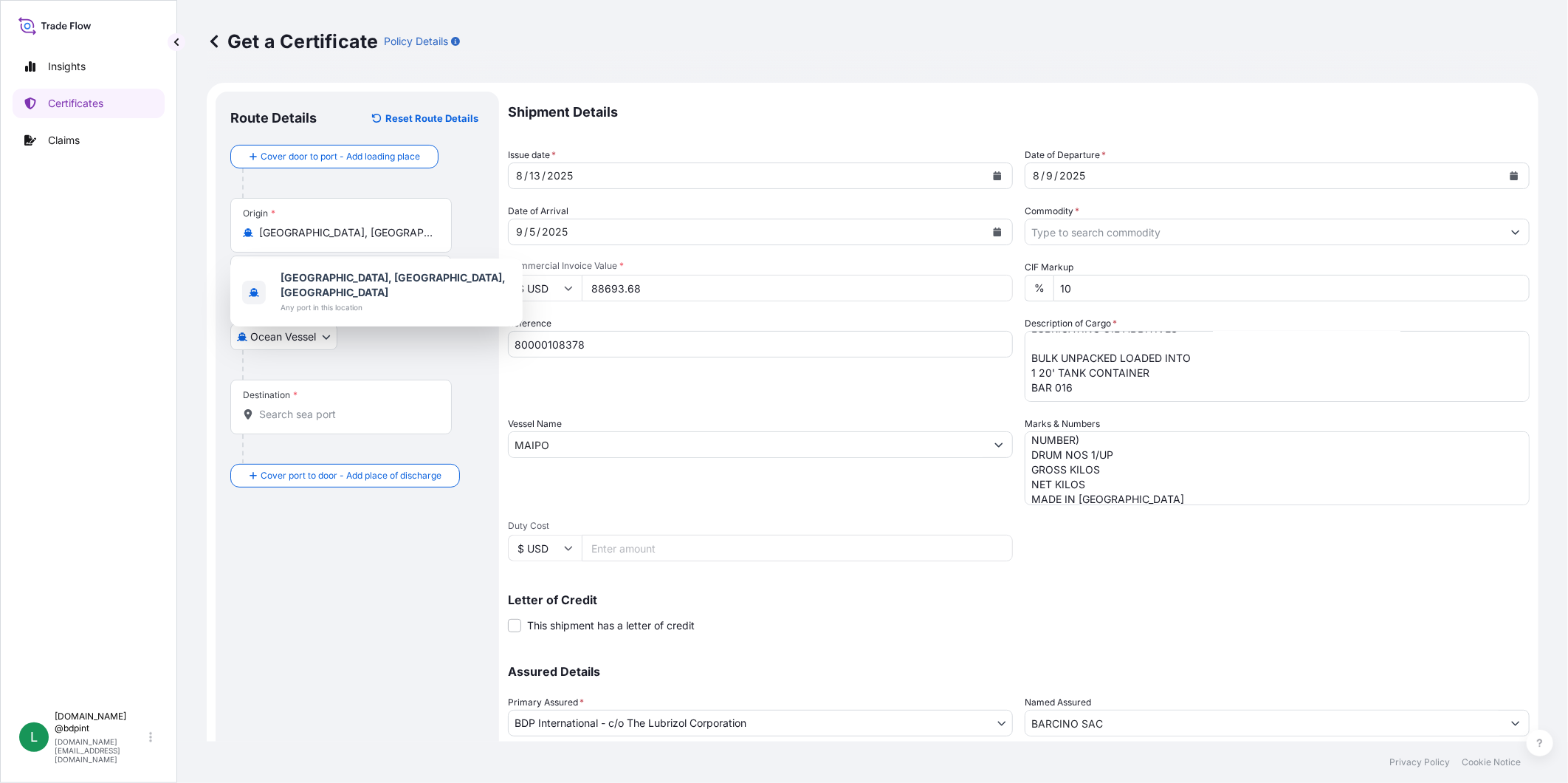
click at [364, 427] on div "Destination *" at bounding box center [341, 407] width 221 height 55
click at [364, 421] on input "Destination *" at bounding box center [346, 414] width 174 height 15
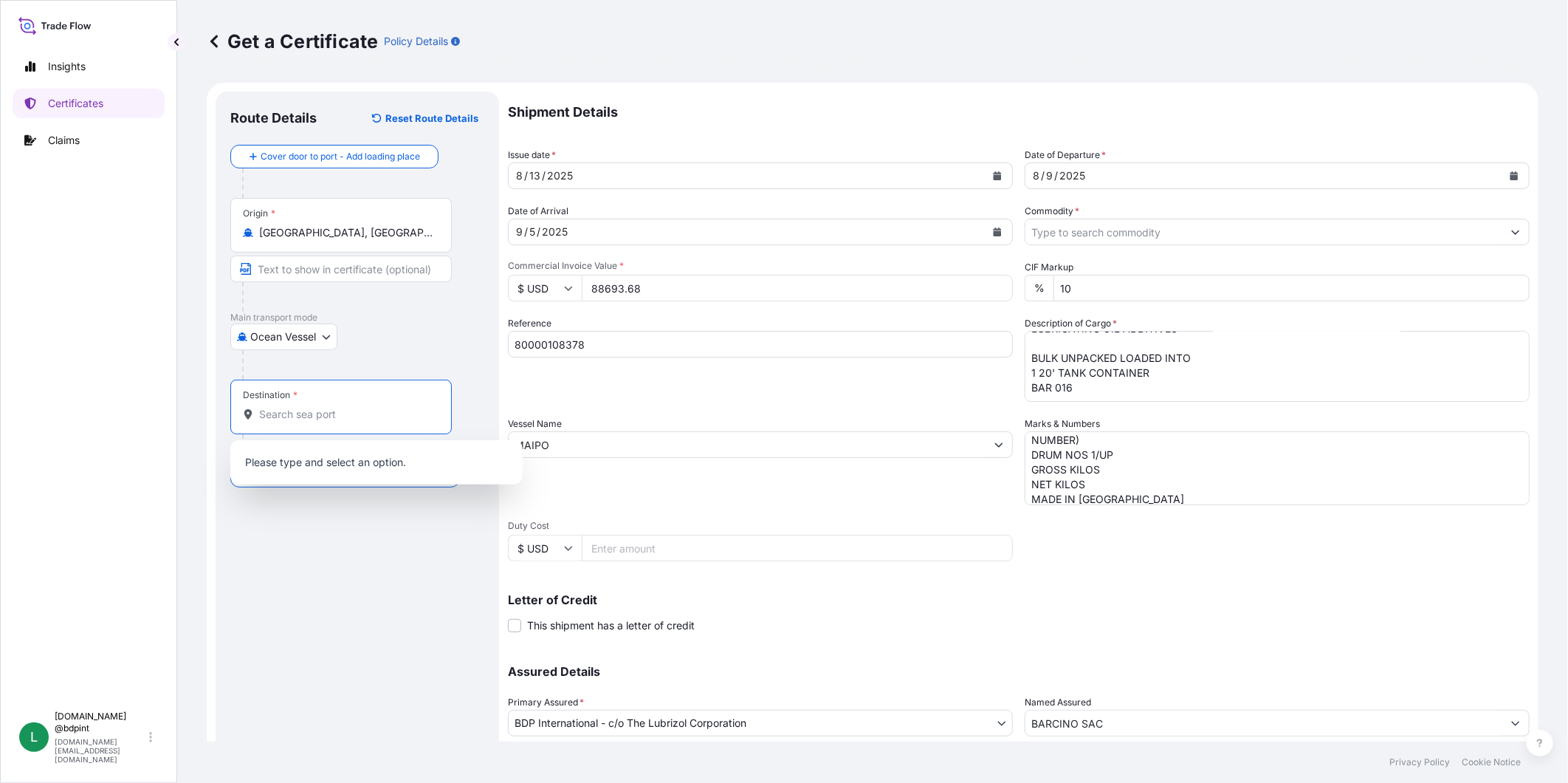
paste input "[GEOGRAPHIC_DATA], [GEOGRAPHIC_DATA]"
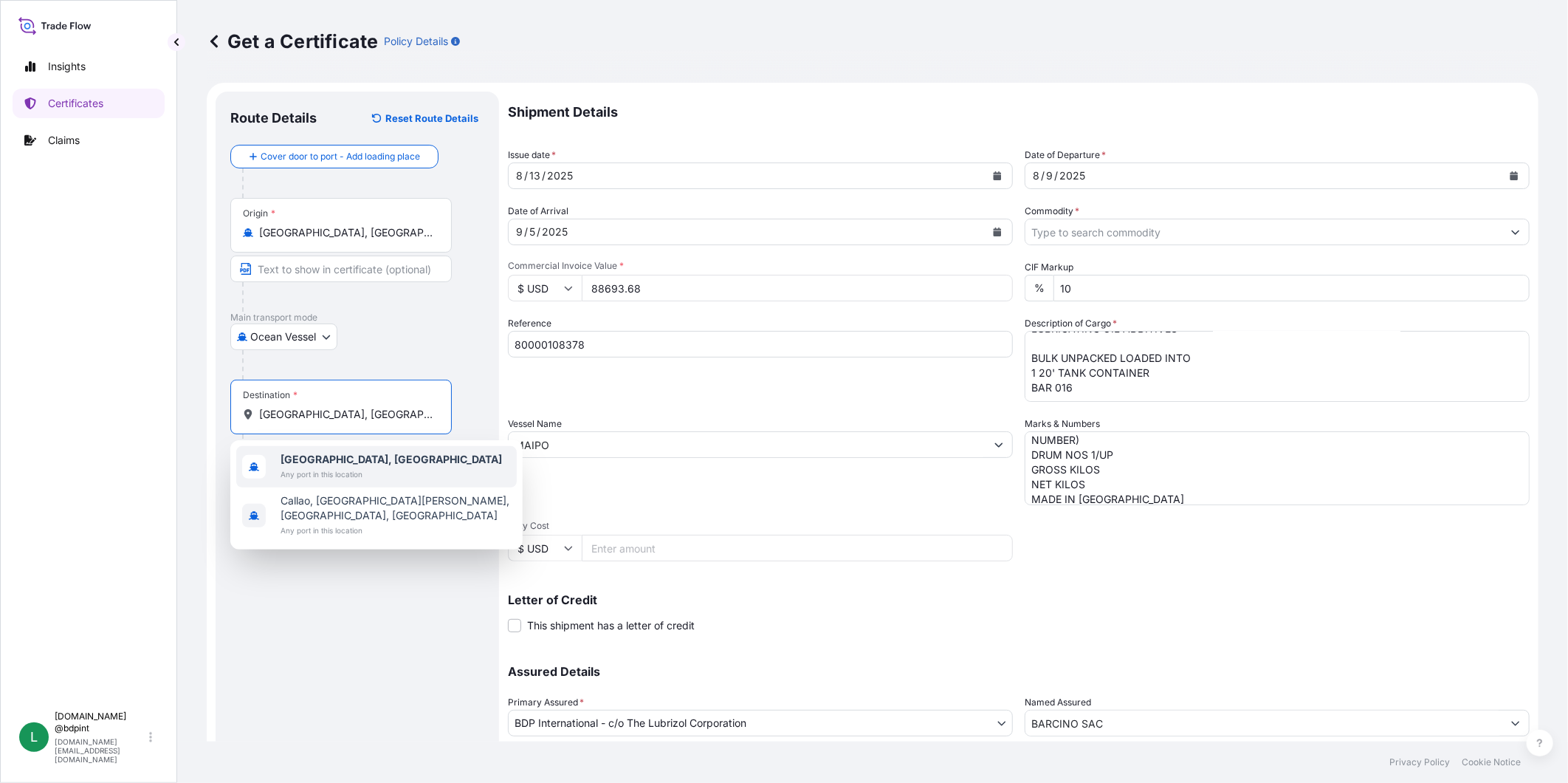
click at [330, 467] on span "Any port in this location" at bounding box center [391, 474] width 221 height 15
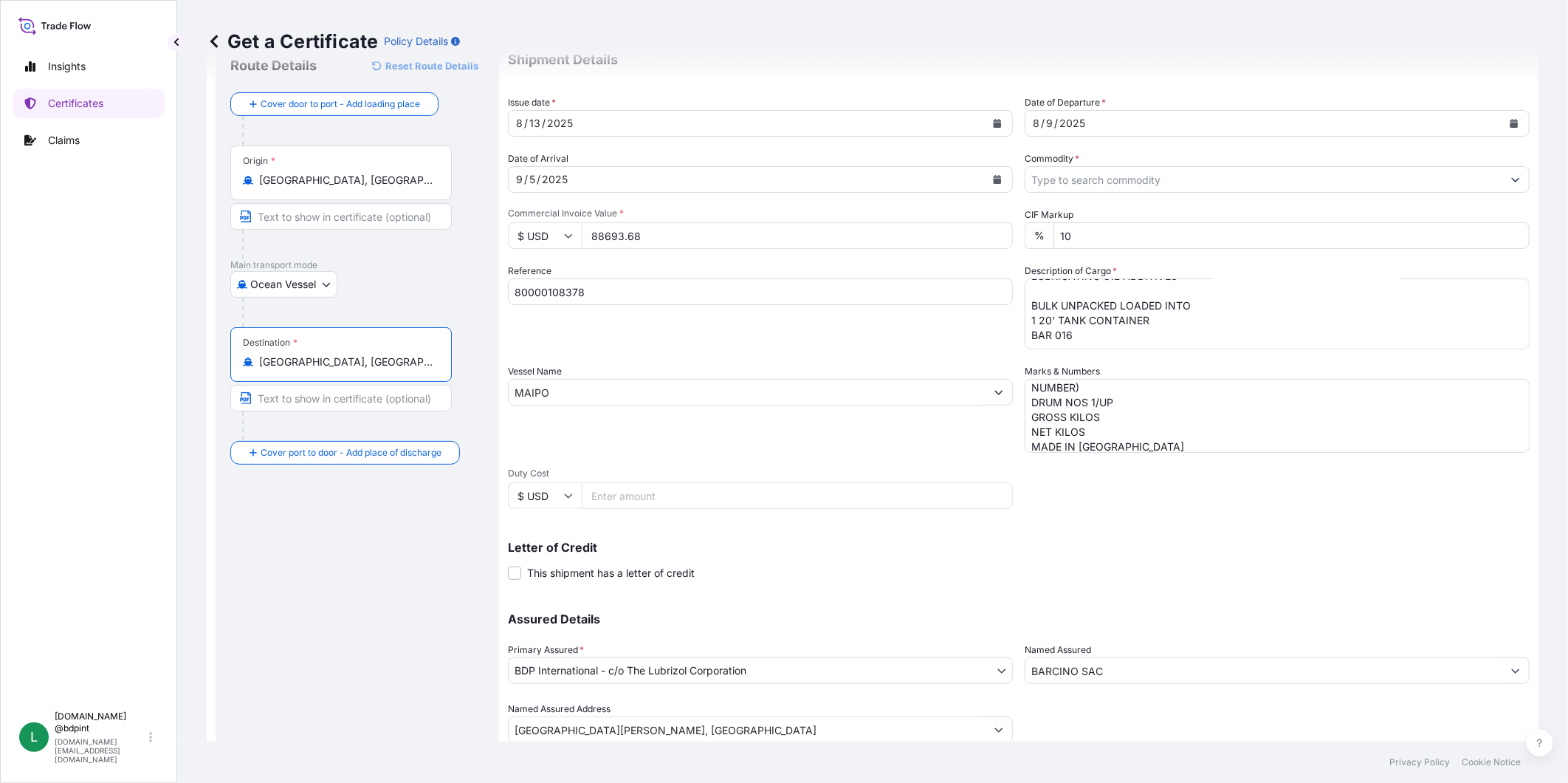
scroll to position [103, 0]
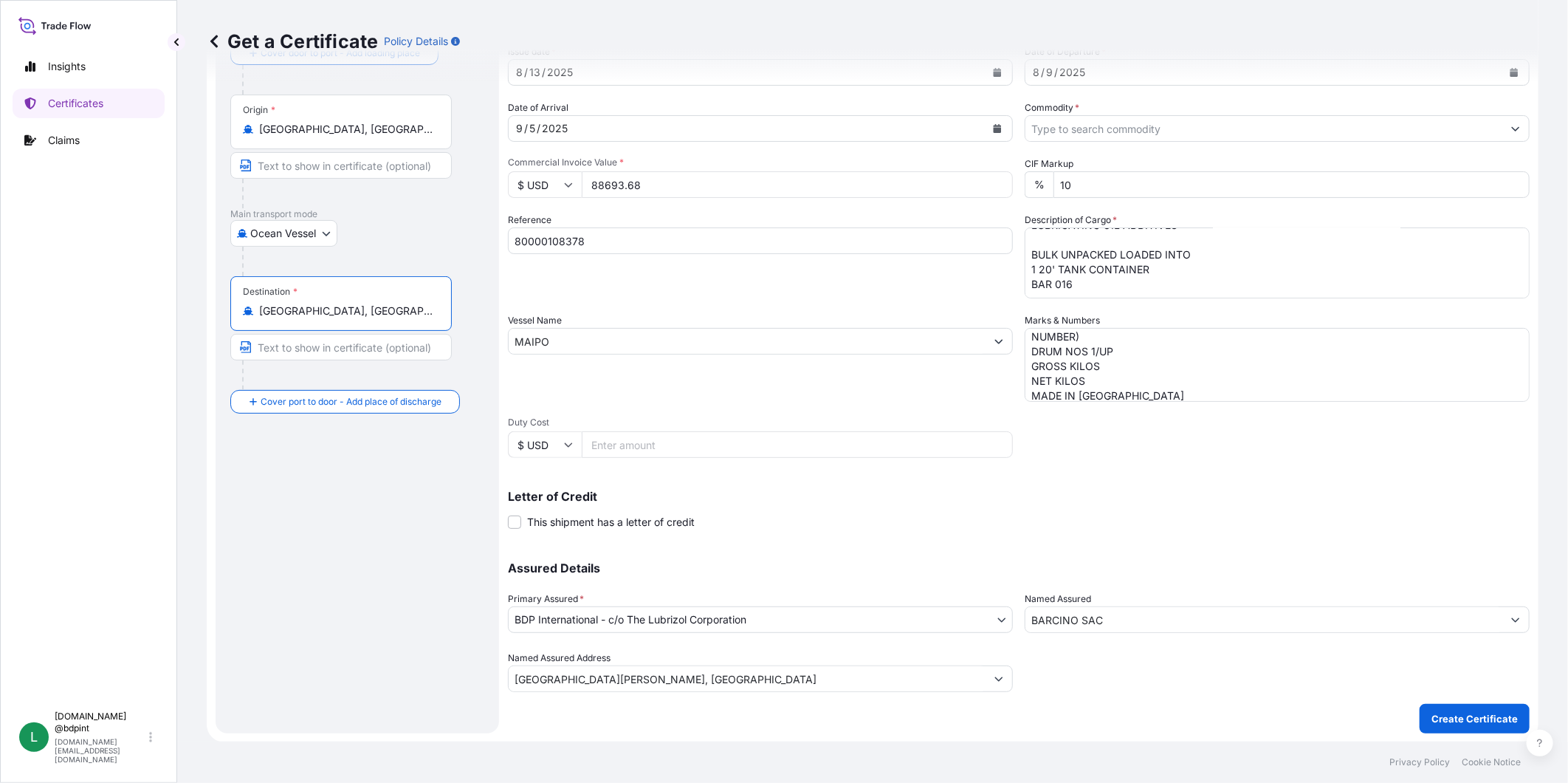
type input "[GEOGRAPHIC_DATA], [GEOGRAPHIC_DATA]"
click at [1318, 536] on div "Shipment Details Issue date * [DATE] Date of Departure * [DATE] Date of Arrival…" at bounding box center [1019, 339] width 1022 height 704
click at [1432, 716] on p "Create Certificate" at bounding box center [1474, 718] width 86 height 15
click at [1121, 133] on input "Commodity *" at bounding box center [1264, 128] width 477 height 26
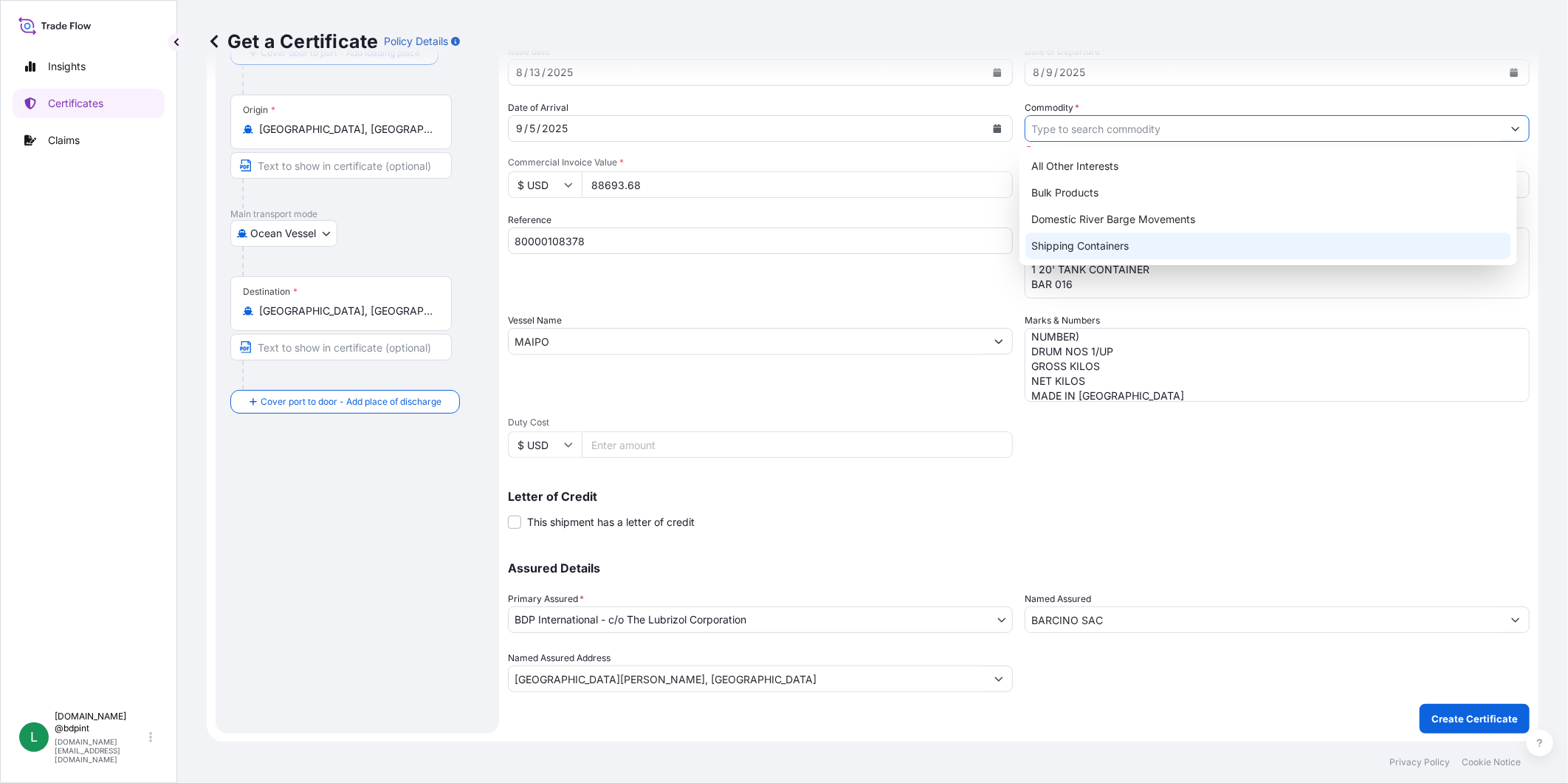
click at [1084, 253] on div "Shipping Containers" at bounding box center [1268, 245] width 486 height 26
type input "Shipping Containers"
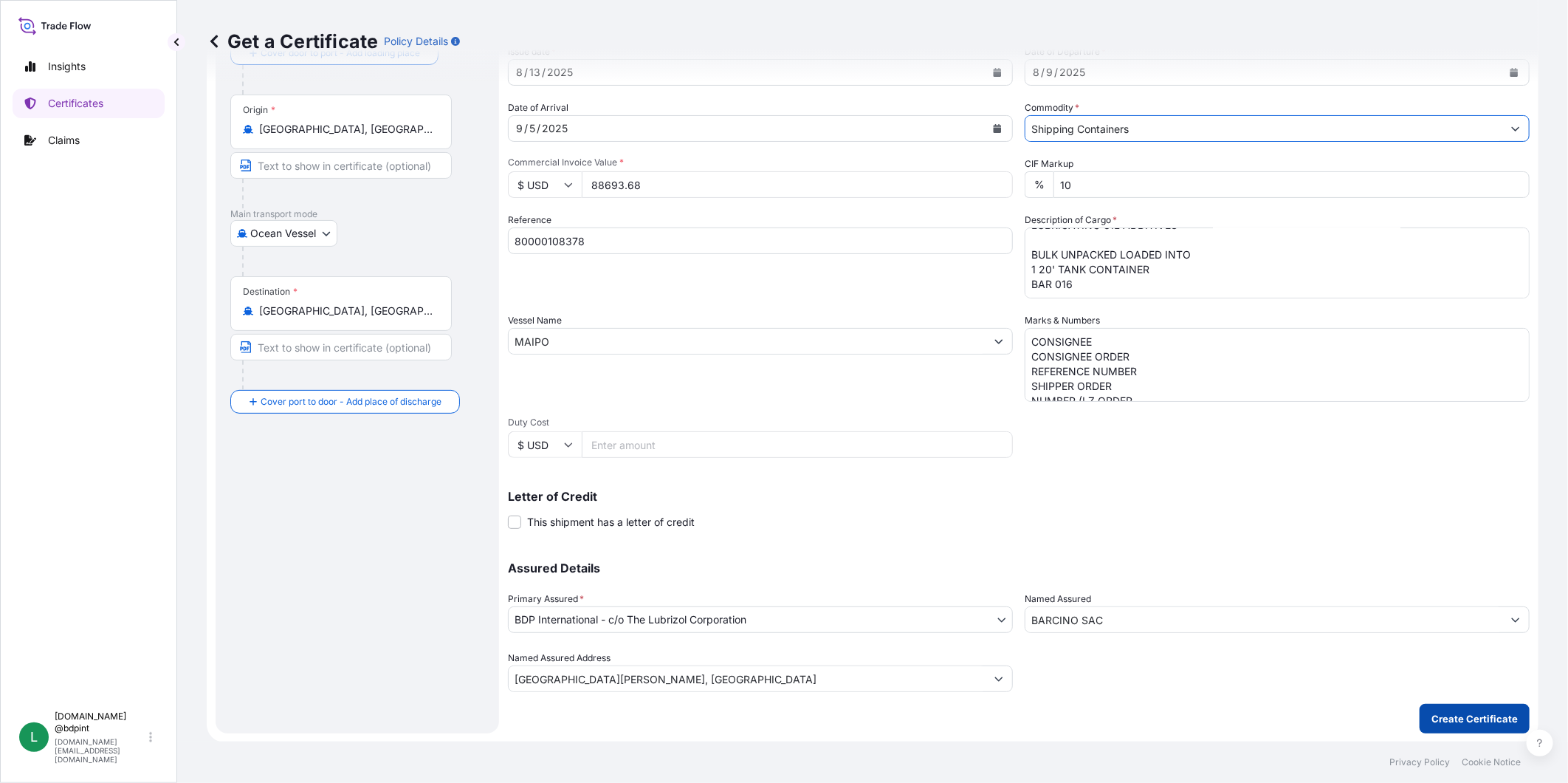
click at [1442, 713] on p "Create Certificate" at bounding box center [1474, 718] width 86 height 15
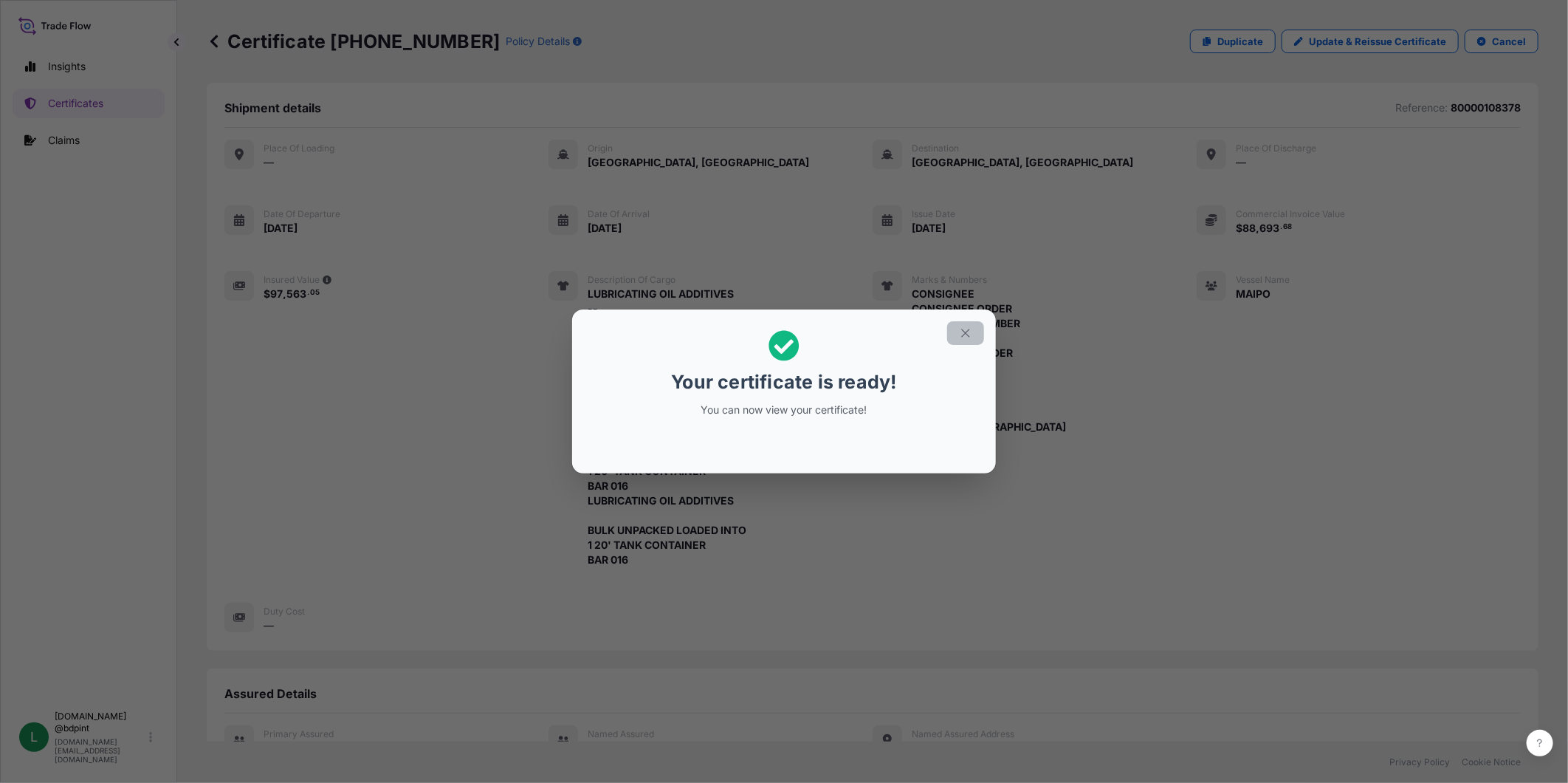
click at [963, 329] on icon "button" at bounding box center [966, 333] width 9 height 9
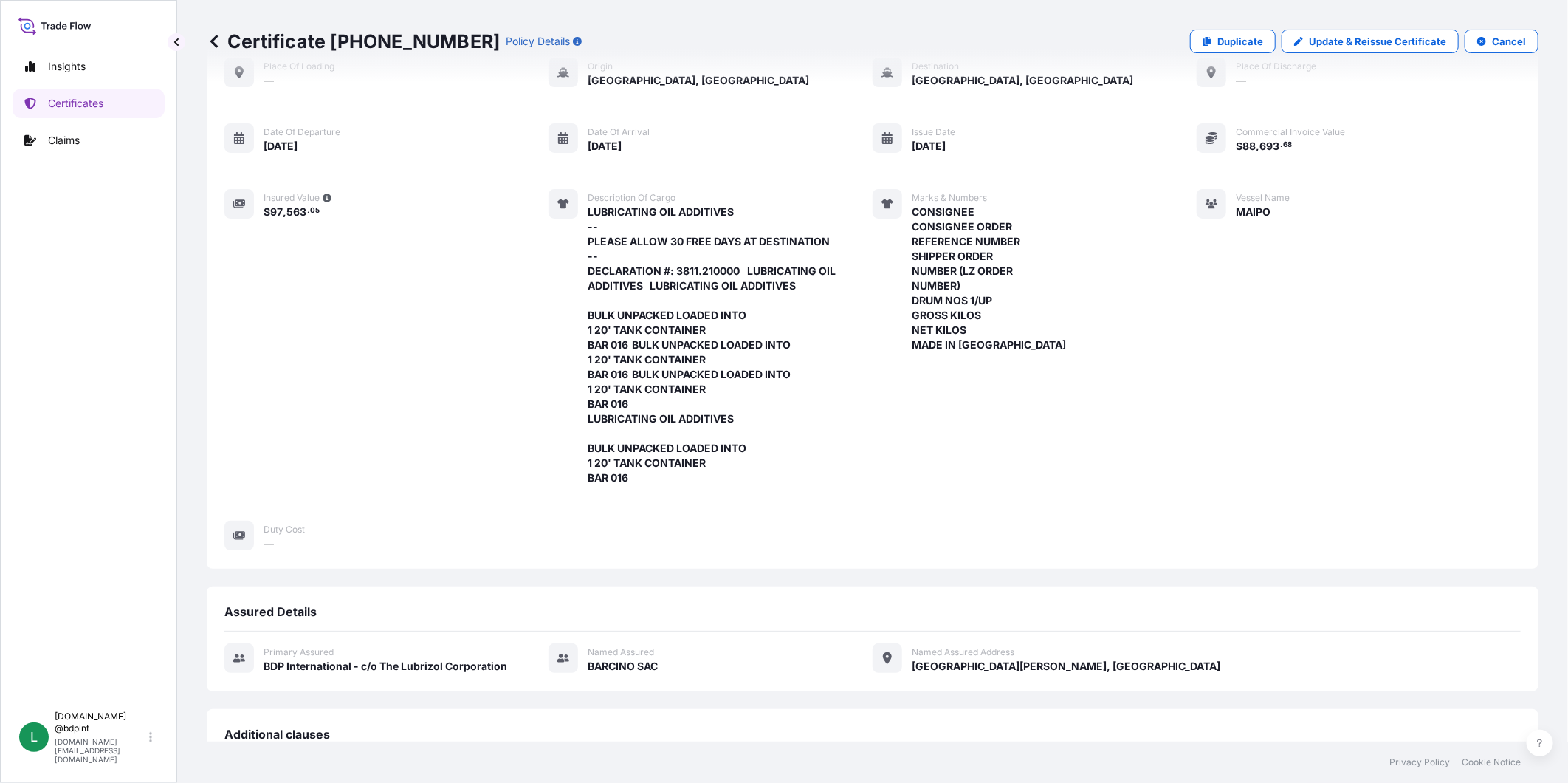
scroll to position [418, 0]
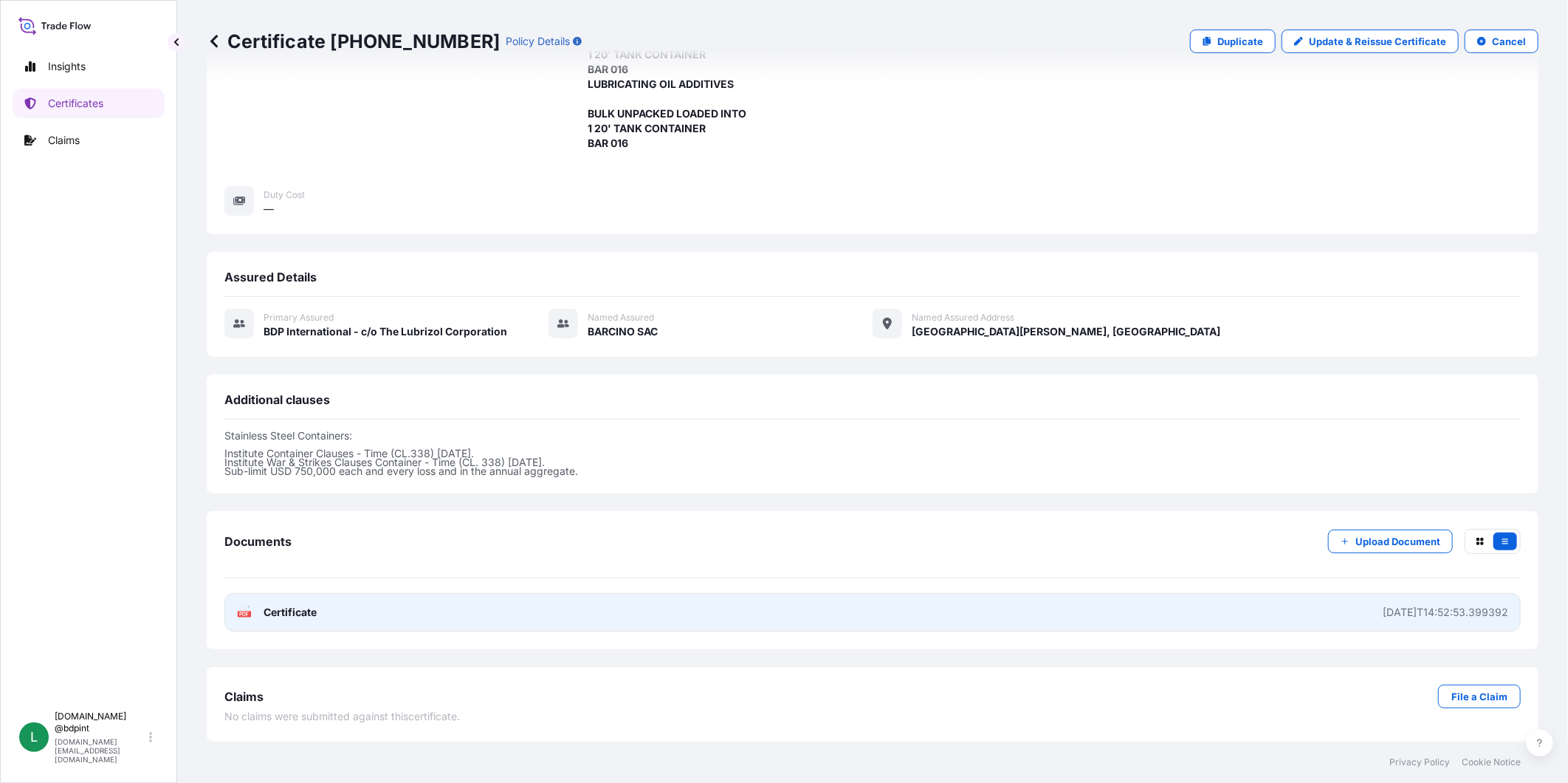
click at [844, 609] on link "PDF Certificate [DATE]T14:52:53.399392" at bounding box center [872, 612] width 1296 height 38
